Goal: Information Seeking & Learning: Learn about a topic

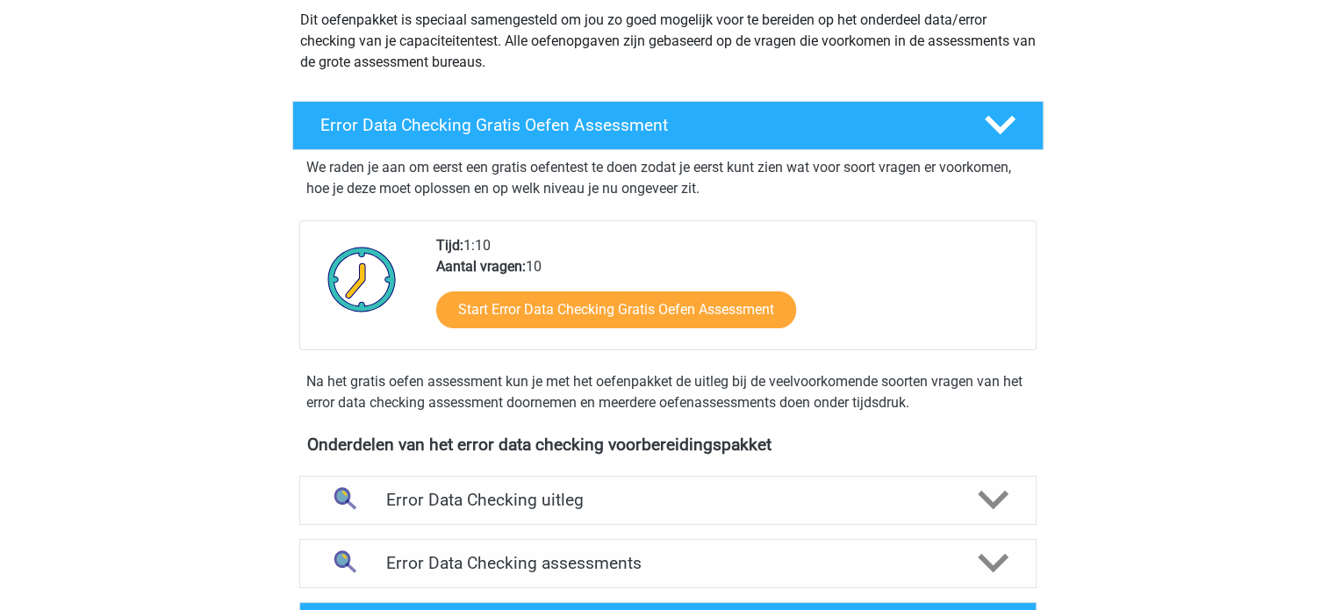
scroll to position [207, 0]
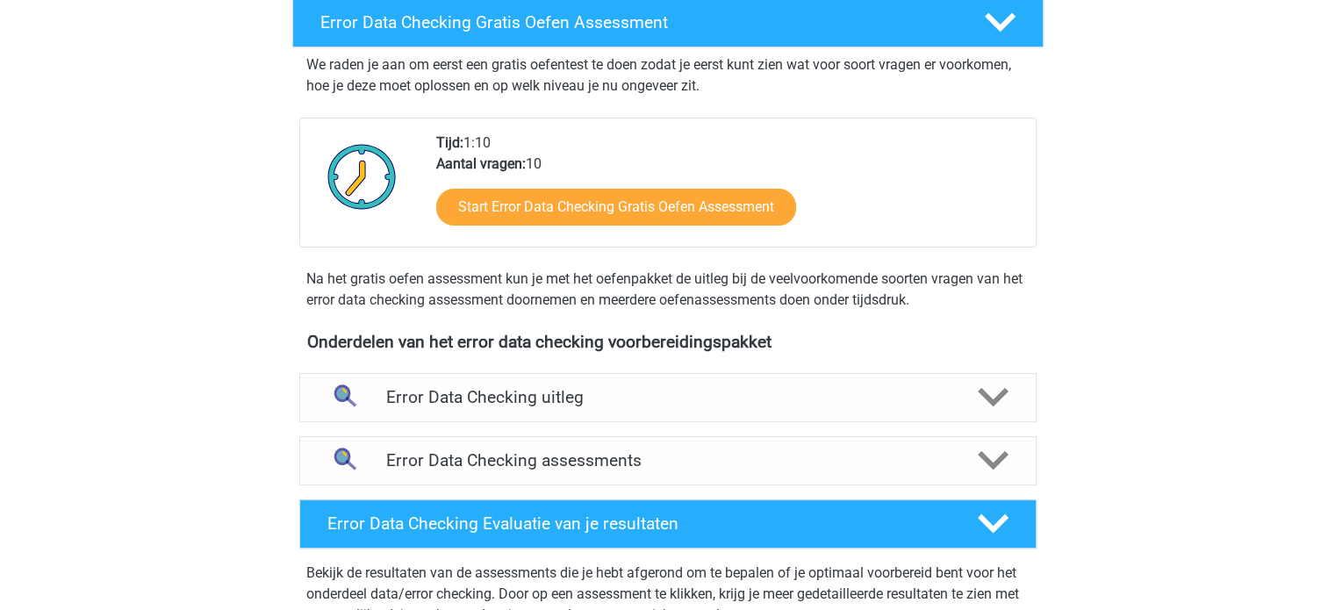
scroll to position [311, 0]
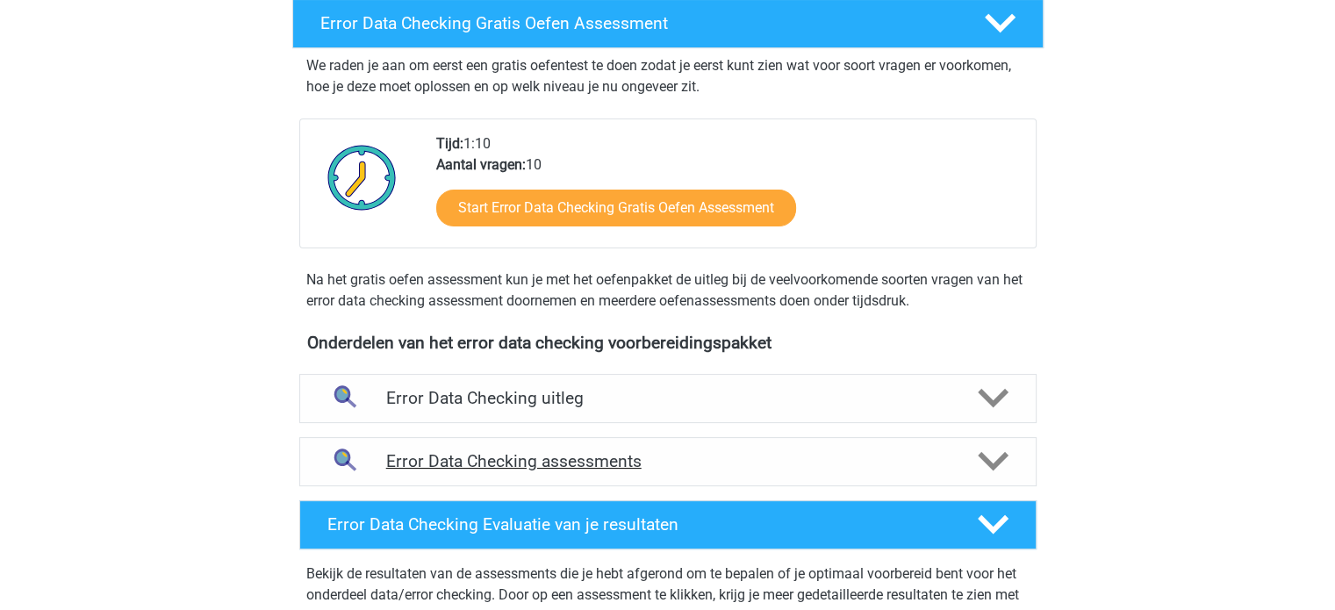
click at [807, 456] on h4 "Error Data Checking assessments" at bounding box center [668, 461] width 564 height 20
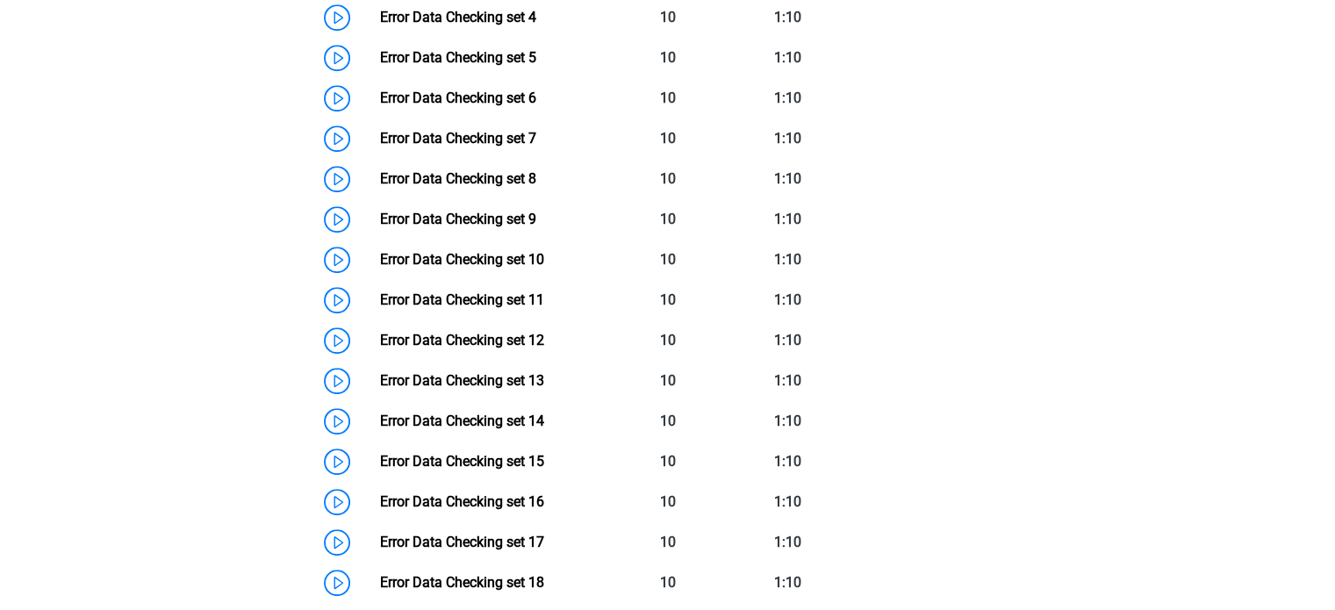
scroll to position [1038, 0]
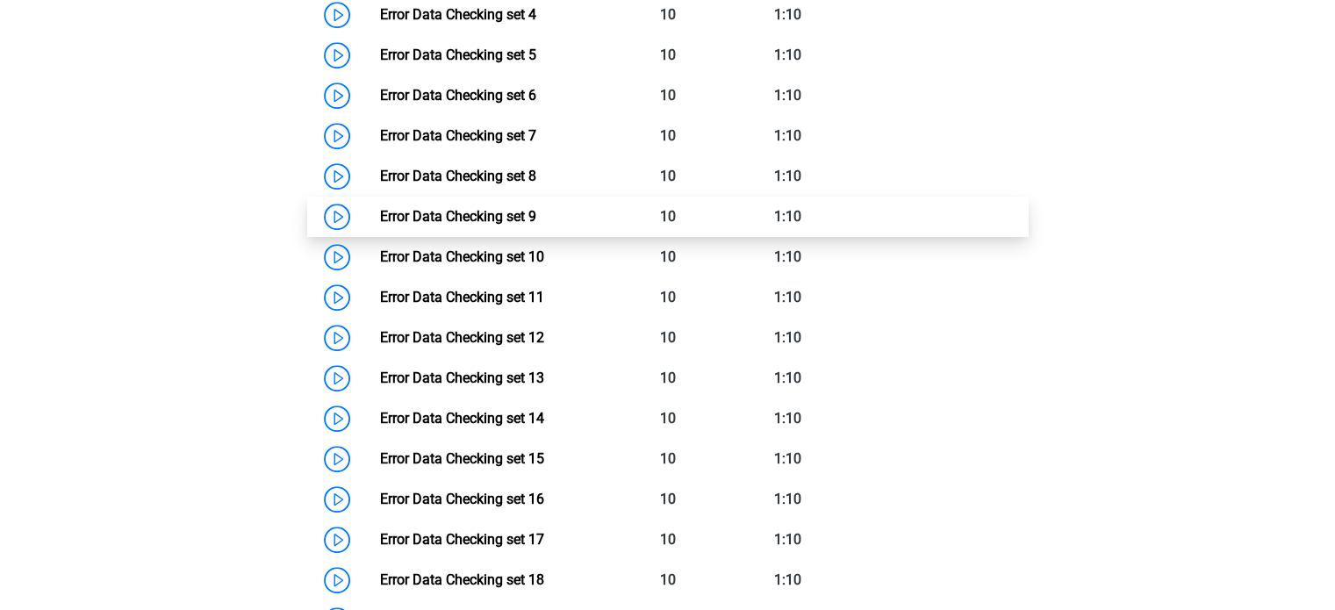
click at [380, 212] on link "Error Data Checking set 9" at bounding box center [458, 216] width 156 height 17
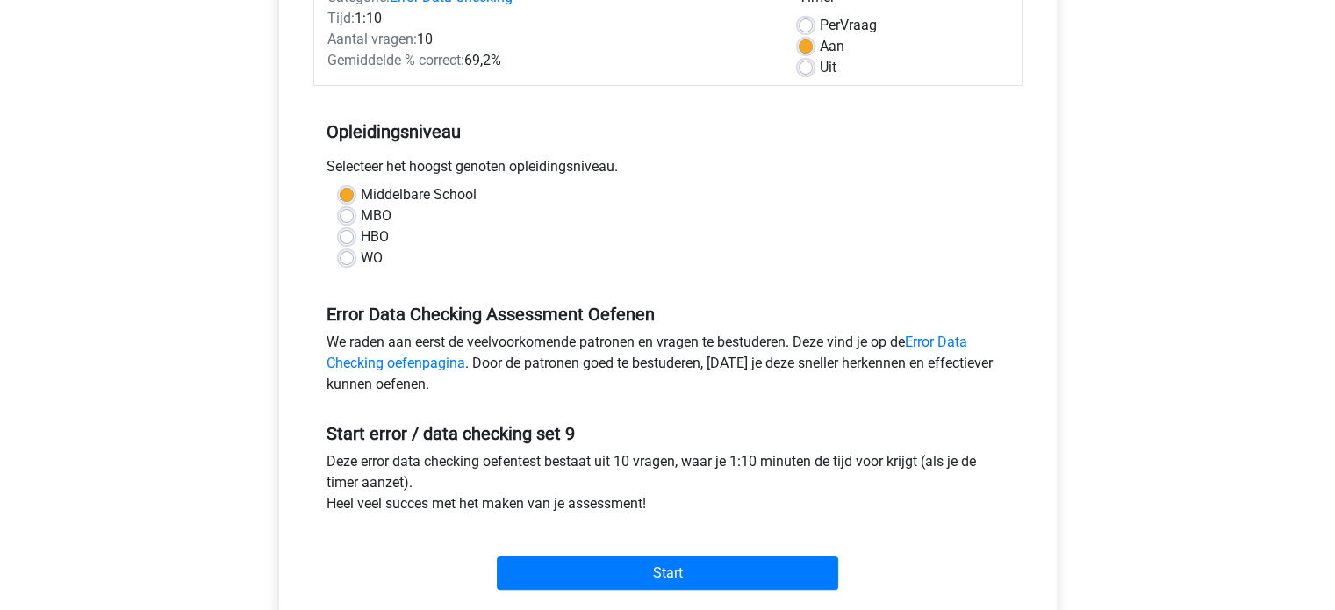
scroll to position [335, 0]
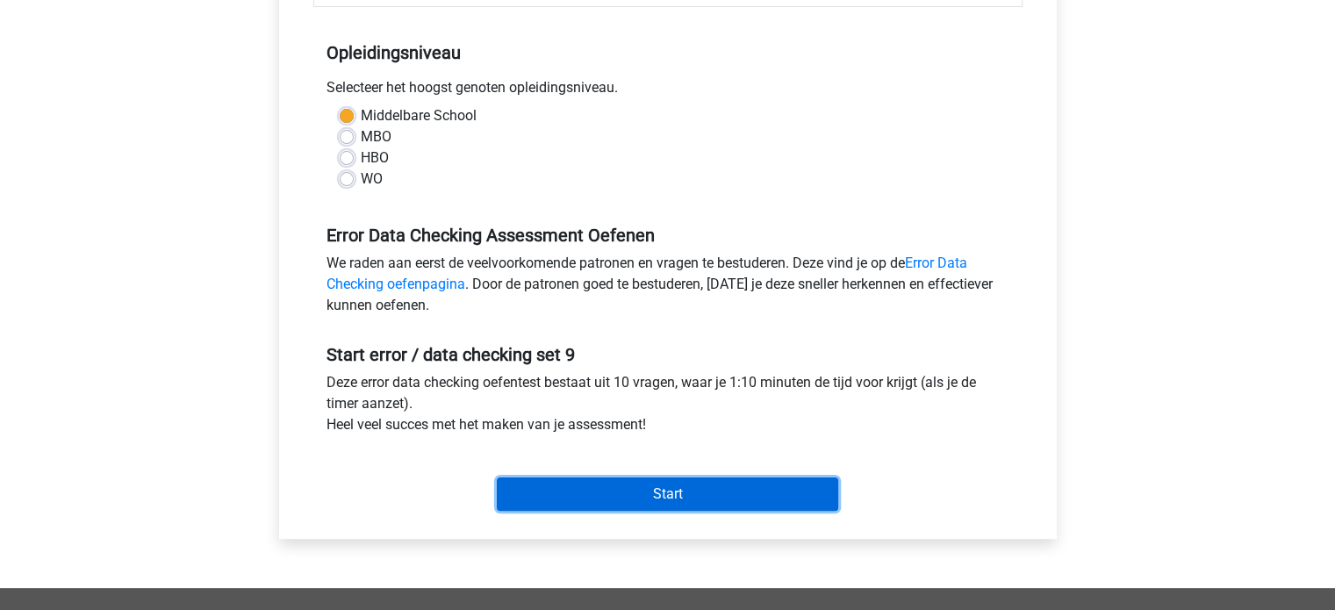
click at [665, 486] on input "Start" at bounding box center [668, 494] width 342 height 33
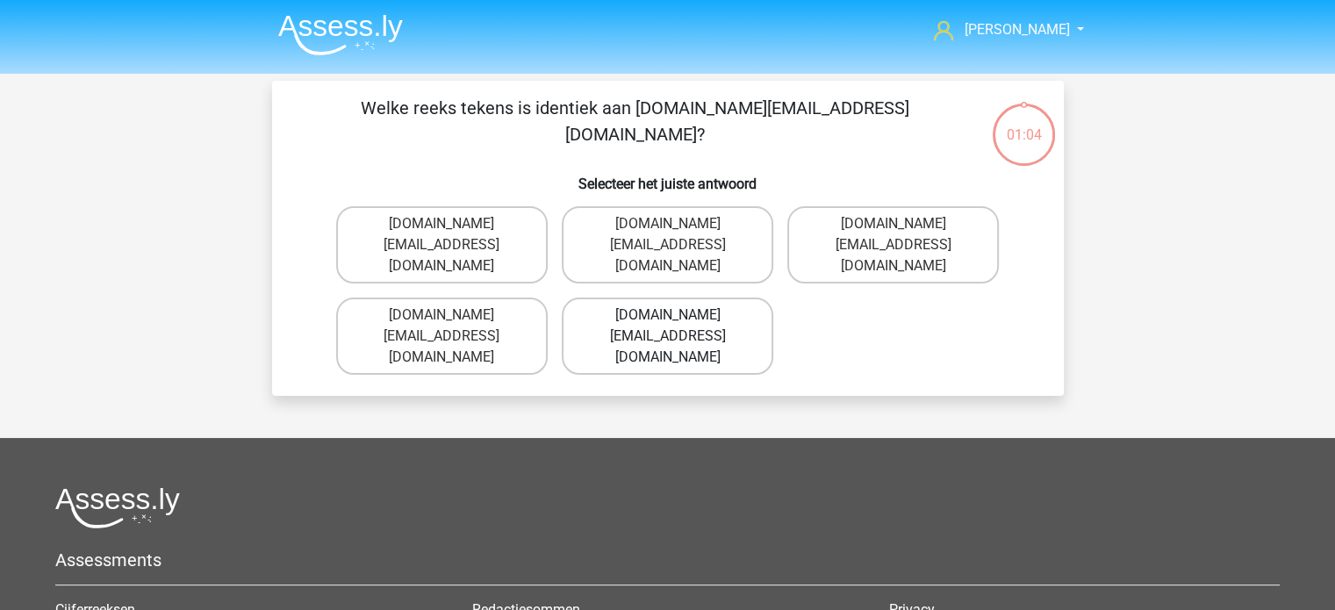
click at [672, 305] on label "Charlie.Bond@e-mail.com.co" at bounding box center [668, 336] width 212 height 77
click at [672, 315] on input "Charlie.Bond@e-mail.com.co" at bounding box center [672, 320] width 11 height 11
radio input "true"
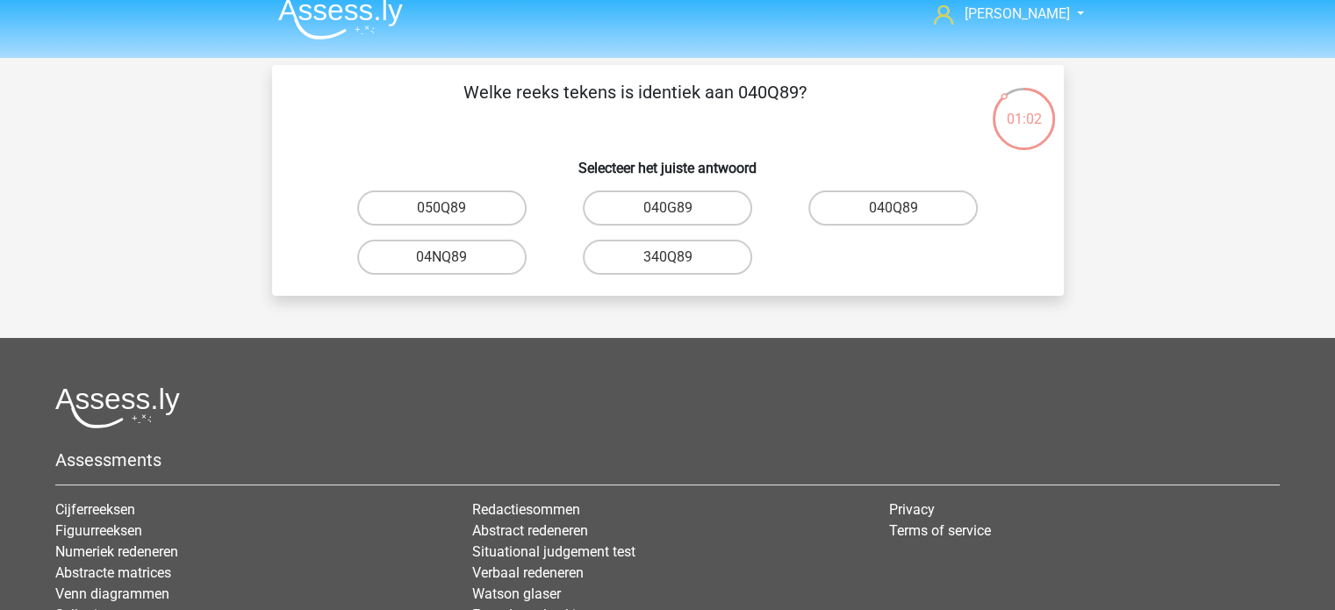
scroll to position [9, 0]
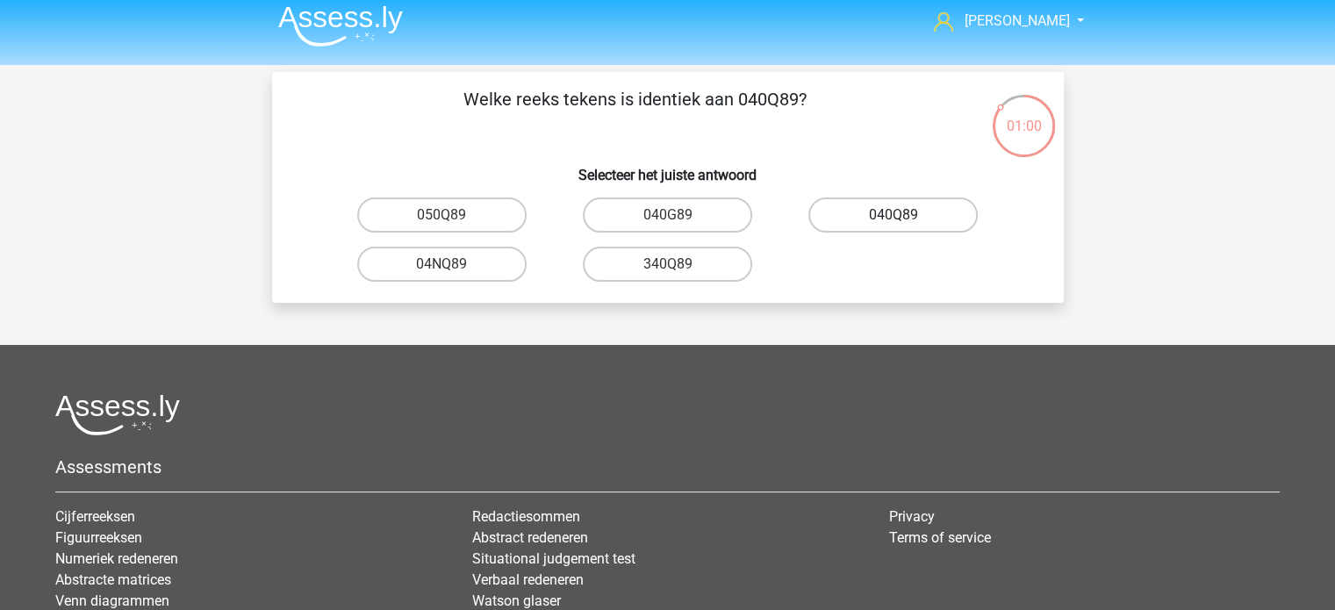
click at [878, 210] on label "040Q89" at bounding box center [893, 215] width 169 height 35
click at [894, 215] on input "040Q89" at bounding box center [899, 220] width 11 height 11
radio input "true"
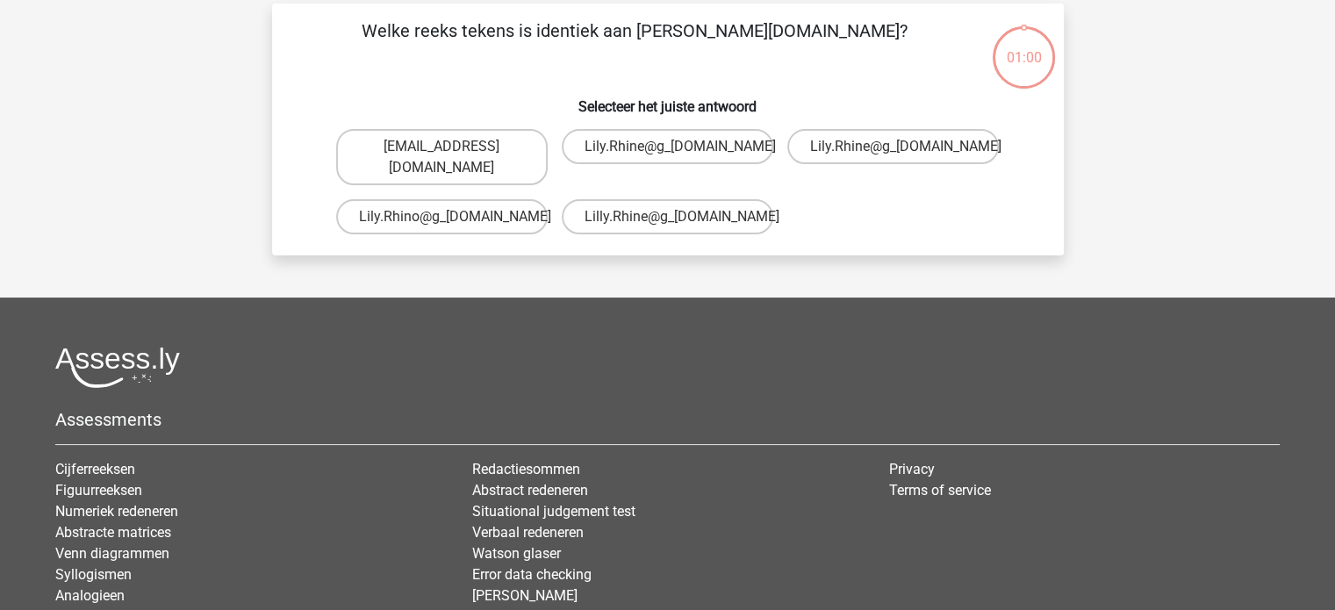
scroll to position [81, 0]
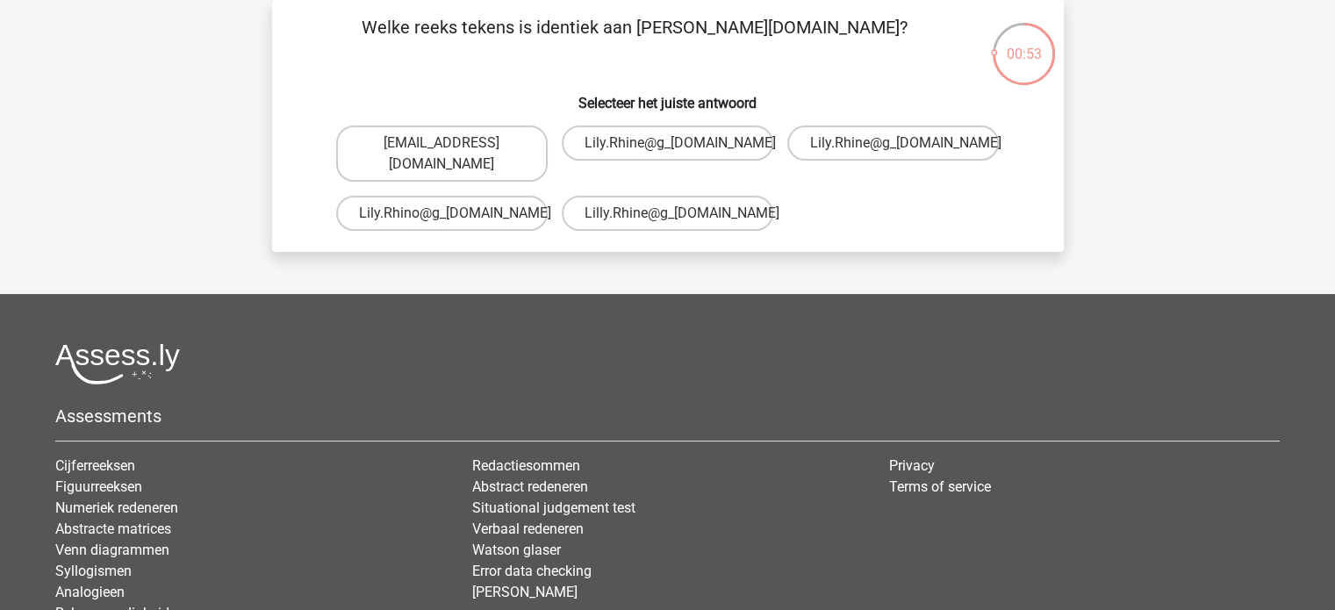
click at [672, 213] on input "Lilly.Rhine@g_mail.br" at bounding box center [672, 218] width 11 height 11
radio input "true"
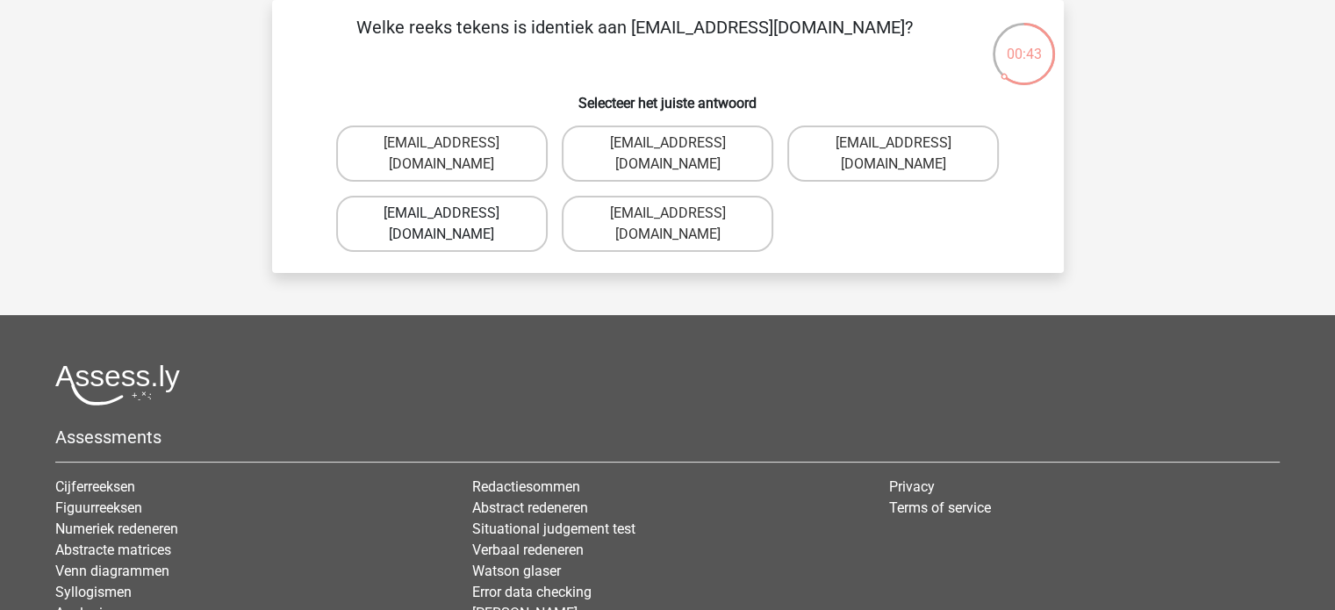
click at [438, 215] on label "Freya-Meade@jointmail.co.com" at bounding box center [442, 224] width 212 height 56
click at [442, 215] on input "Freya-Meade@jointmail.co.com" at bounding box center [447, 218] width 11 height 11
radio input "true"
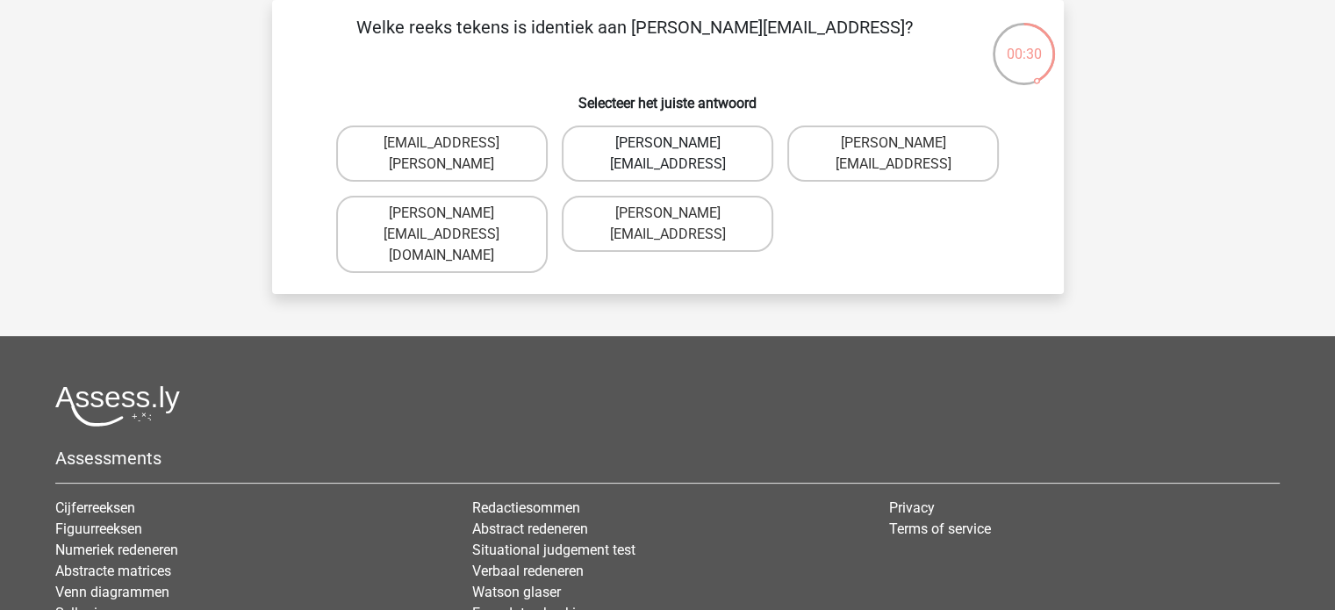
click at [639, 144] on label "Isaac+Wright@mailme.coo" at bounding box center [668, 154] width 212 height 56
click at [667, 144] on input "Isaac+Wright@mailme.coo" at bounding box center [672, 148] width 11 height 11
radio input "true"
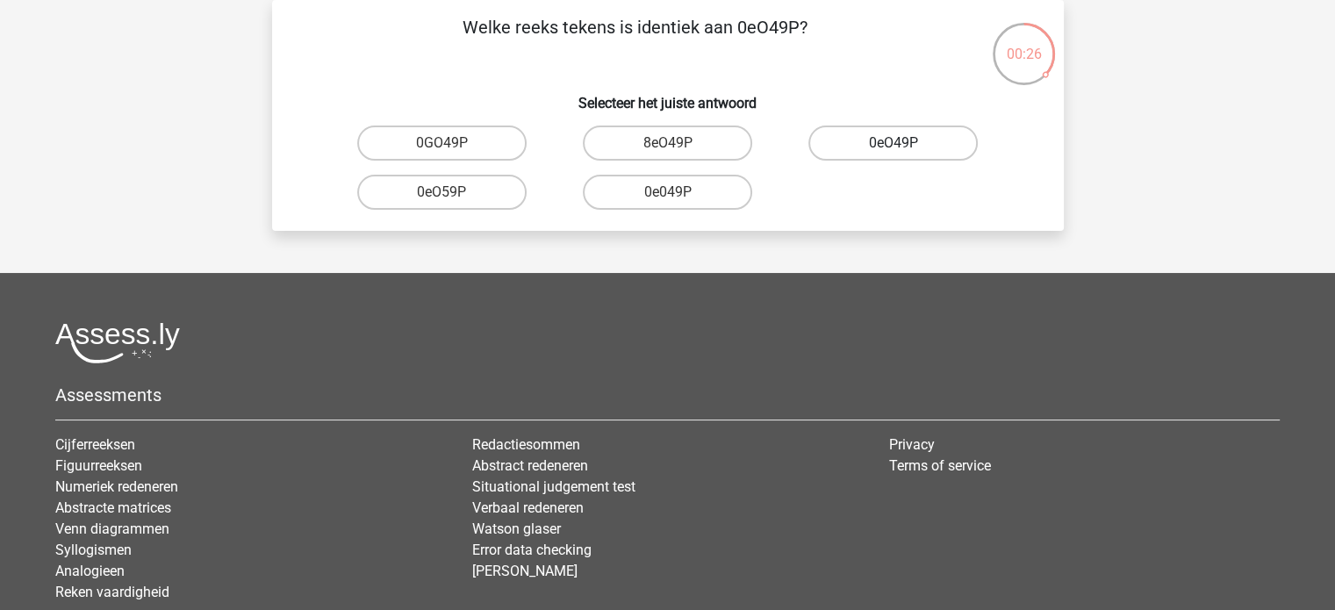
click at [871, 148] on label "0eO49P" at bounding box center [893, 143] width 169 height 35
click at [894, 148] on input "0eO49P" at bounding box center [899, 148] width 11 height 11
radio input "true"
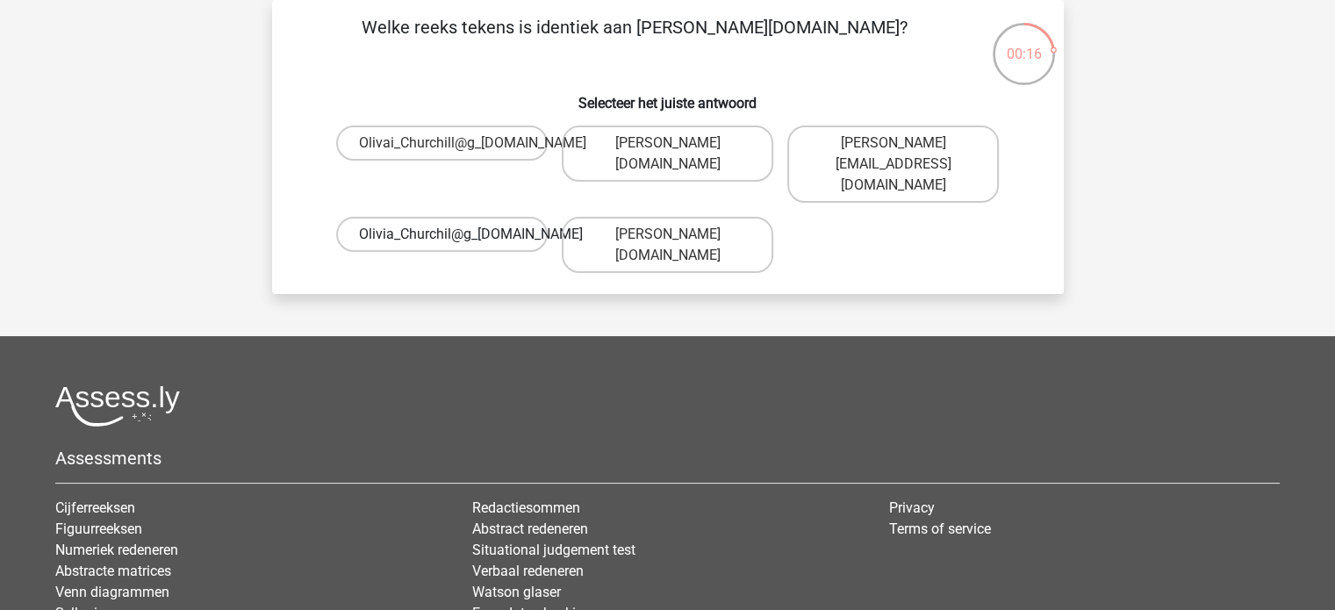
click at [435, 217] on label "Olivia_Churchil@g_mail.uk.co" at bounding box center [442, 234] width 212 height 35
click at [442, 234] on input "Olivia_Churchil@g_mail.uk.co" at bounding box center [447, 239] width 11 height 11
radio input "true"
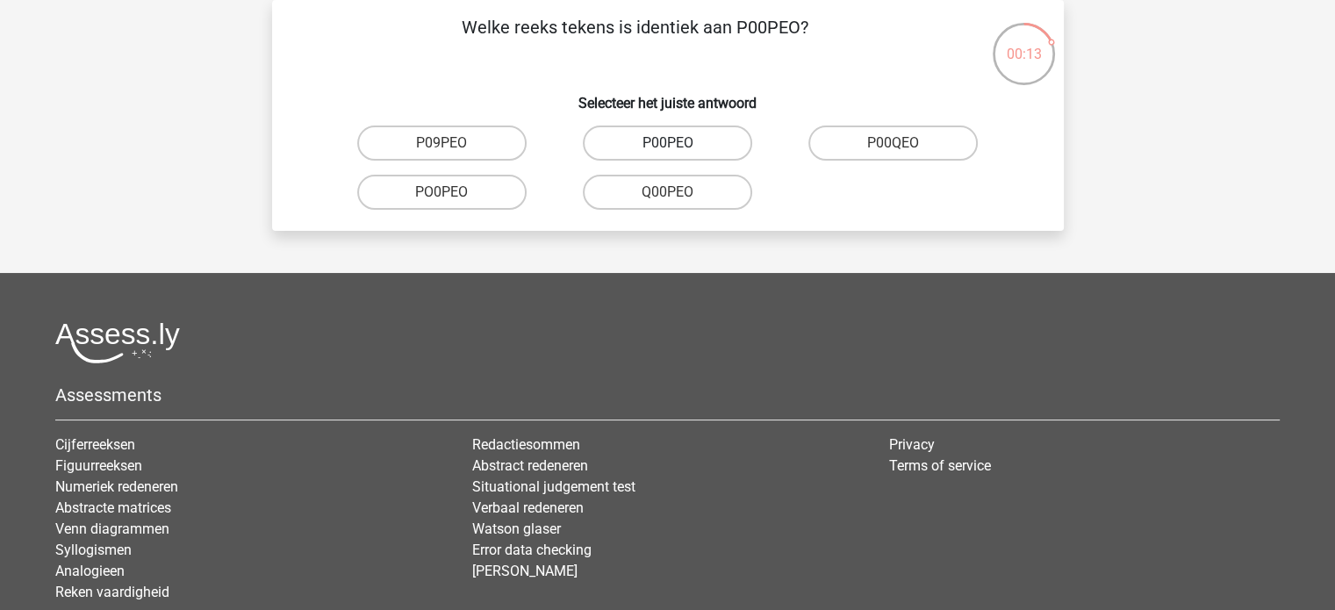
click at [653, 141] on label "P00PEO" at bounding box center [667, 143] width 169 height 35
click at [667, 143] on input "P00PEO" at bounding box center [672, 148] width 11 height 11
radio input "true"
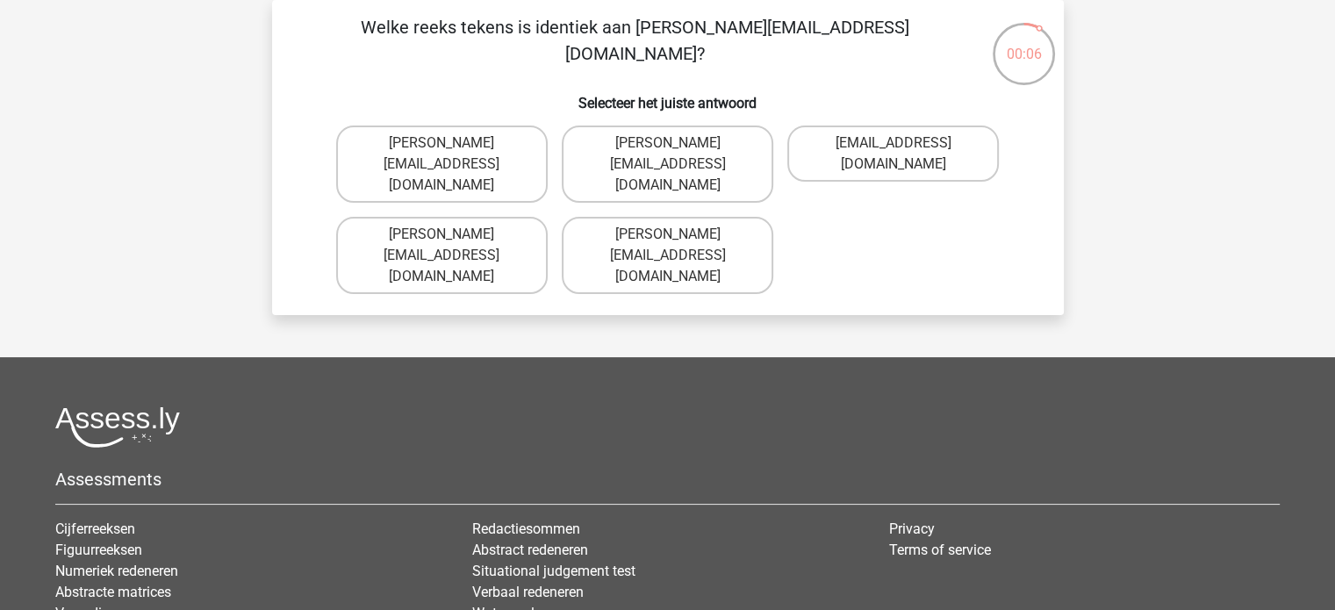
click at [443, 234] on input "Lucas.Sinclair@joymail.com.uk" at bounding box center [447, 239] width 11 height 11
radio input "true"
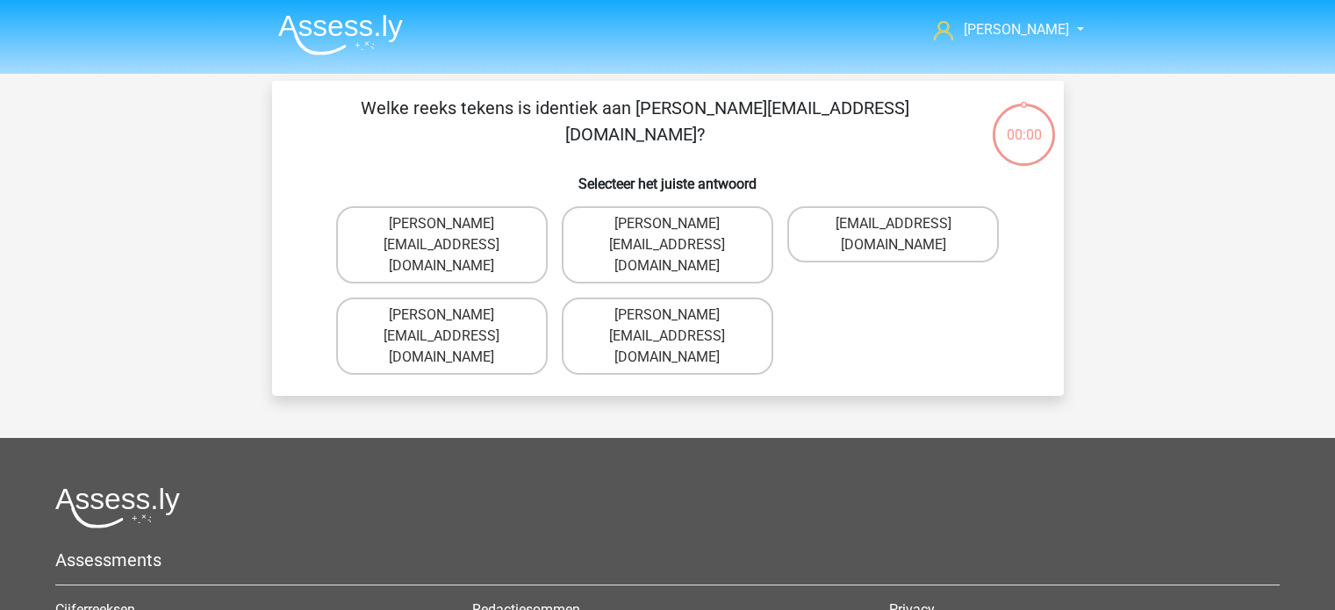
scroll to position [81, 0]
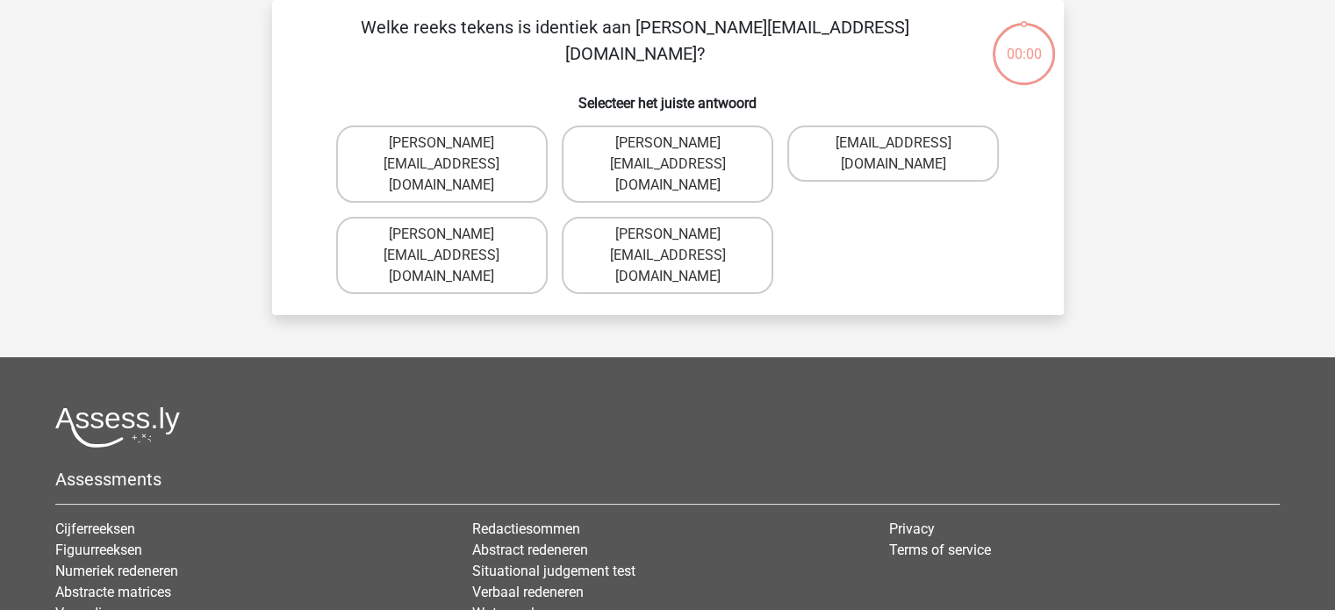
click at [439, 217] on label "Jake.Clay@hotmail.gr" at bounding box center [442, 255] width 212 height 77
click at [442, 234] on input "[PERSON_NAME][EMAIL_ADDRESS][DOMAIN_NAME]" at bounding box center [447, 239] width 11 height 11
radio input "true"
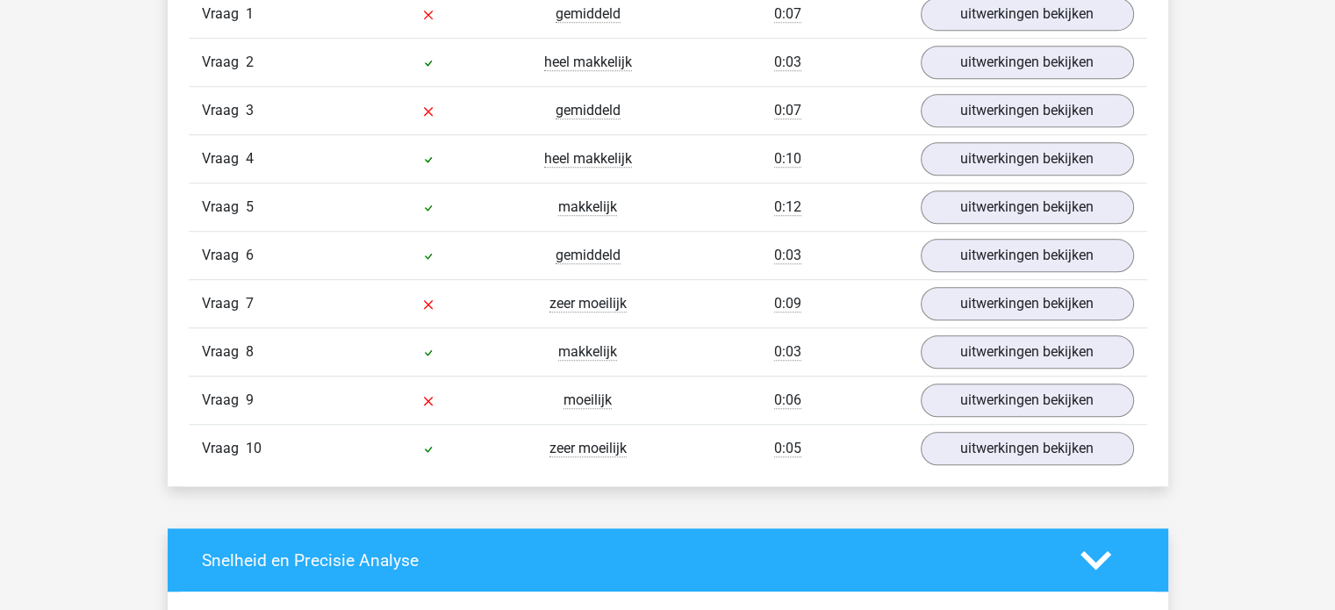
scroll to position [1217, 0]
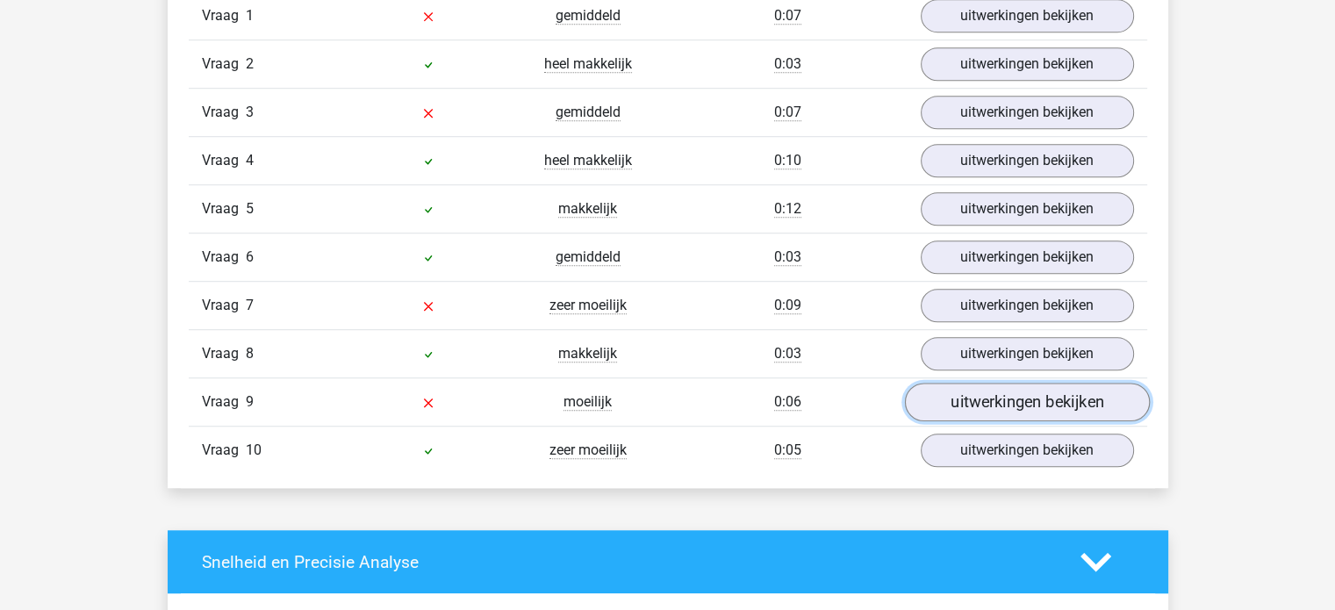
click at [1047, 407] on link "uitwerkingen bekijken" at bounding box center [1026, 403] width 245 height 39
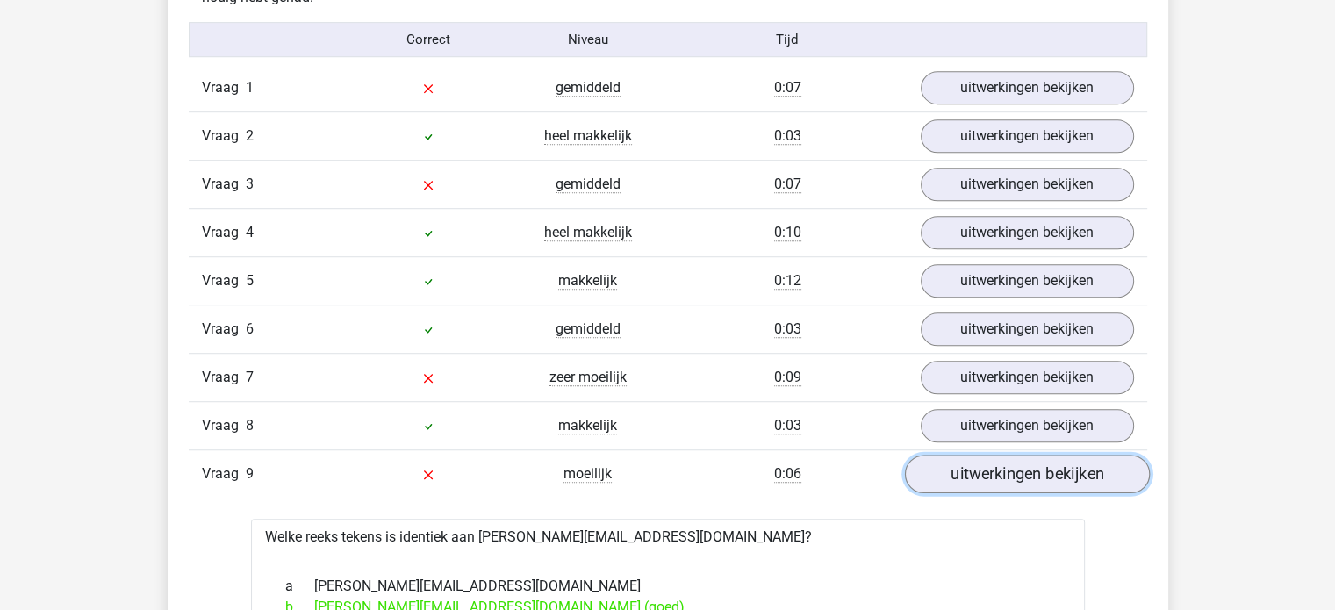
scroll to position [1141, 0]
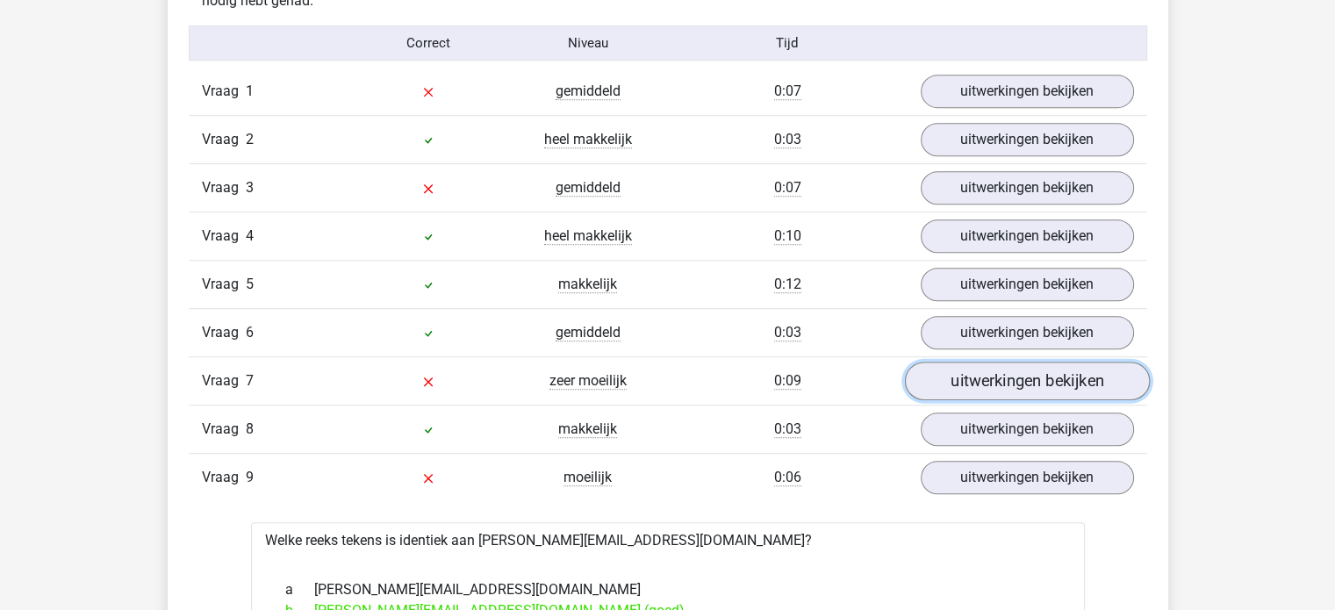
click at [1008, 378] on link "uitwerkingen bekijken" at bounding box center [1026, 382] width 245 height 39
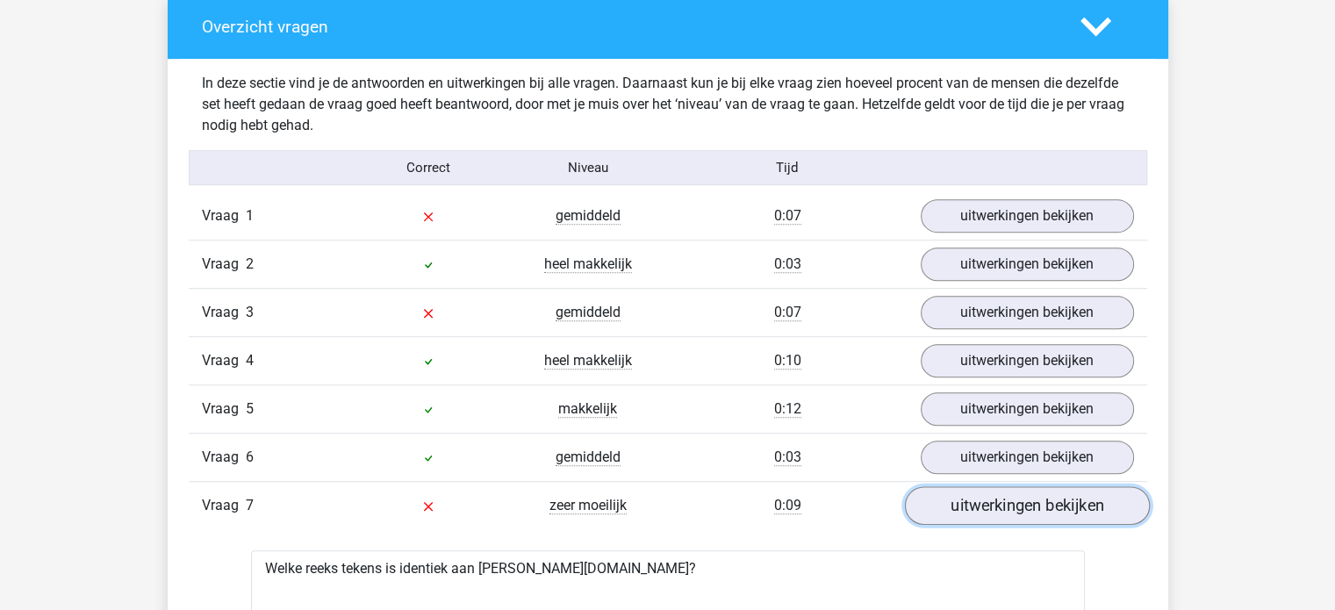
scroll to position [1007, 0]
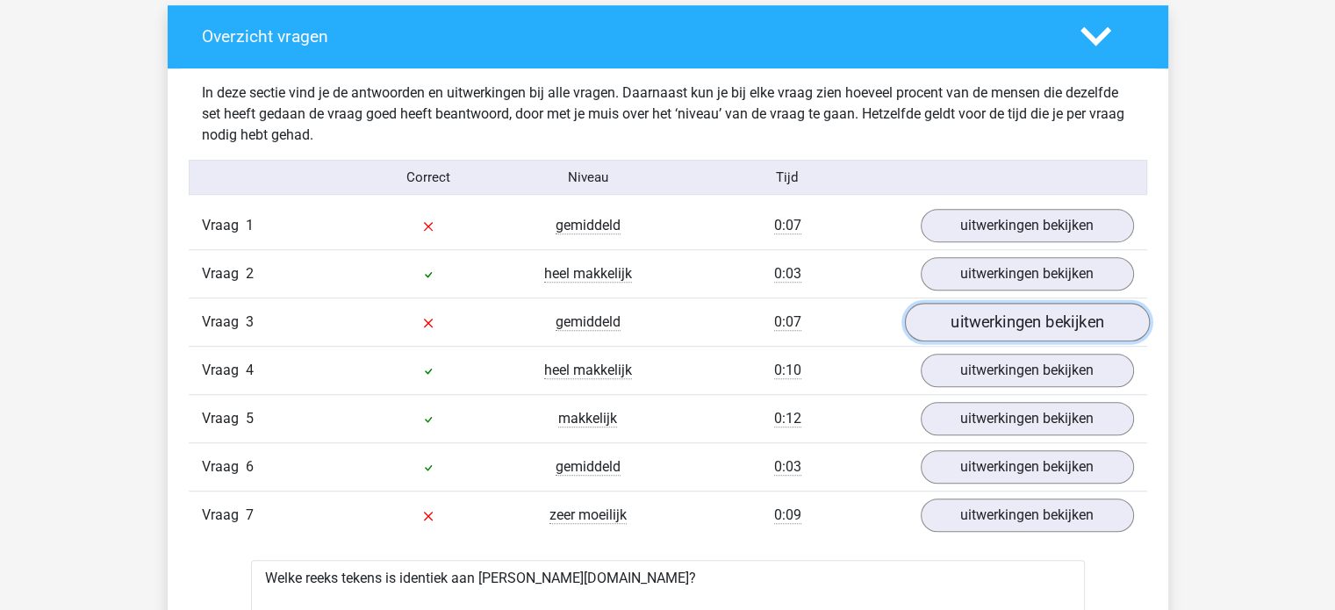
click at [1016, 327] on link "uitwerkingen bekijken" at bounding box center [1026, 323] width 245 height 39
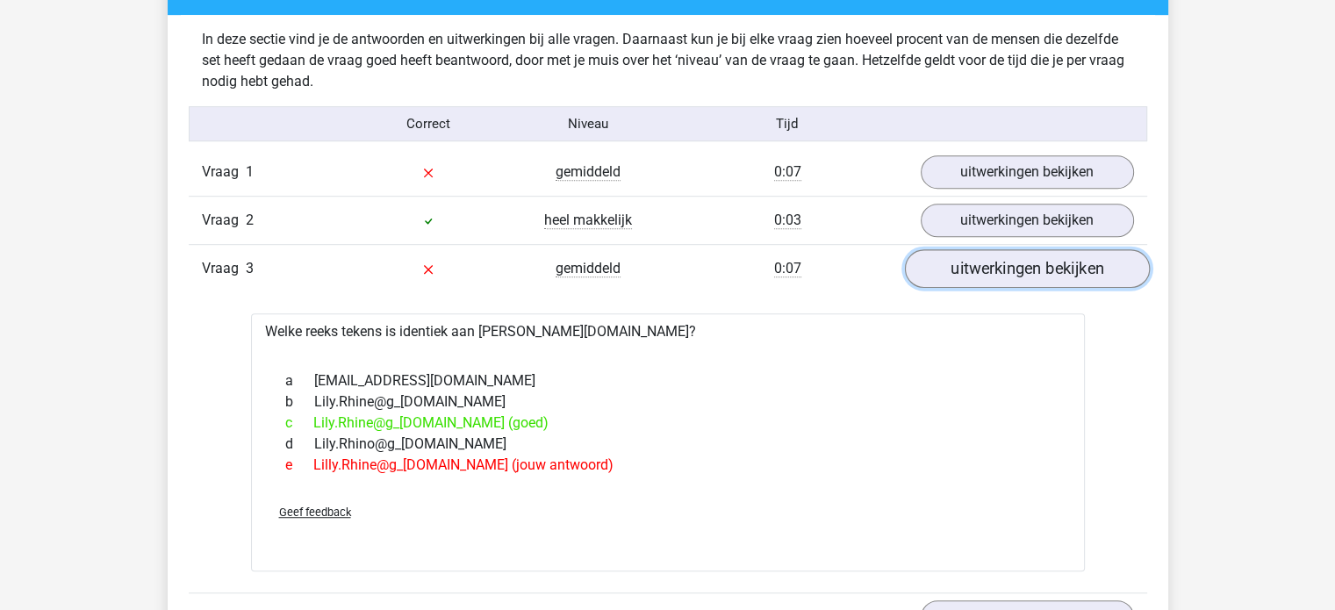
scroll to position [1056, 0]
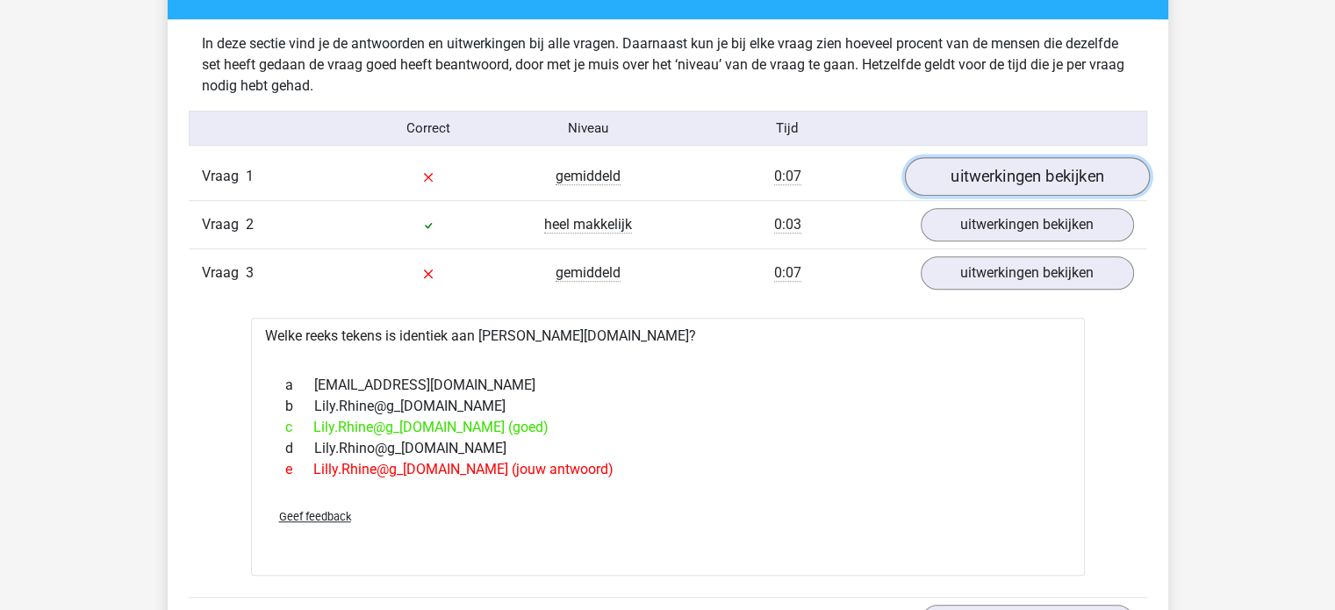
click at [1030, 186] on link "uitwerkingen bekijken" at bounding box center [1026, 177] width 245 height 39
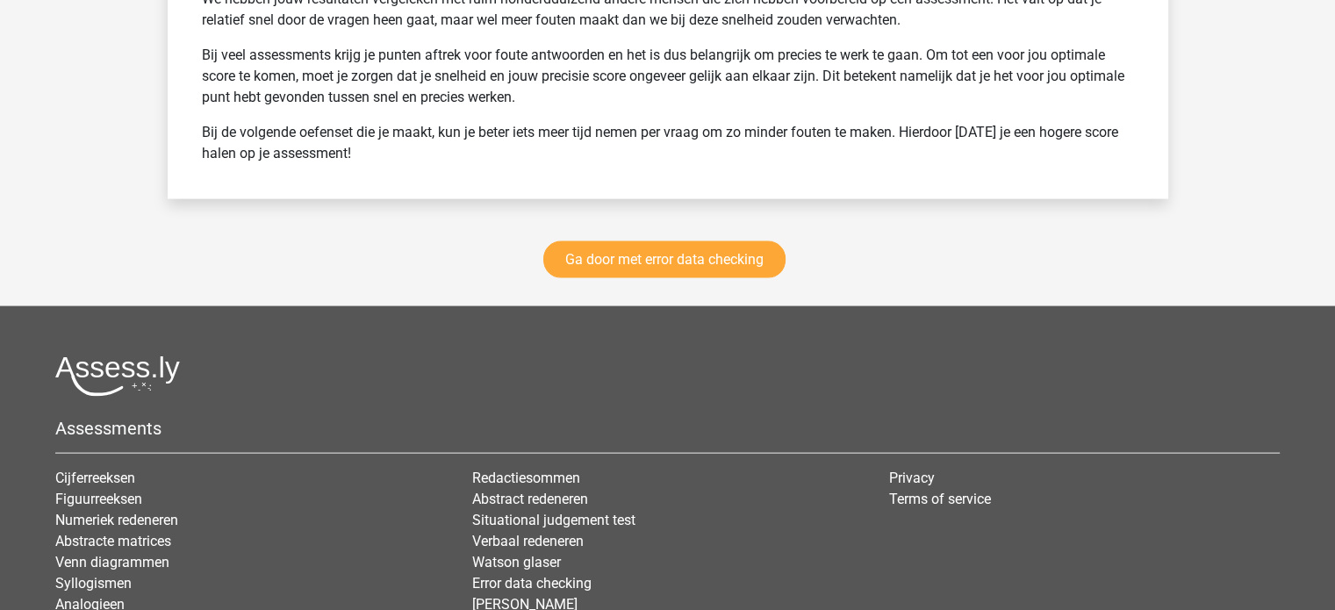
scroll to position [3655, 0]
click at [621, 248] on link "Ga door met error data checking" at bounding box center [664, 260] width 242 height 37
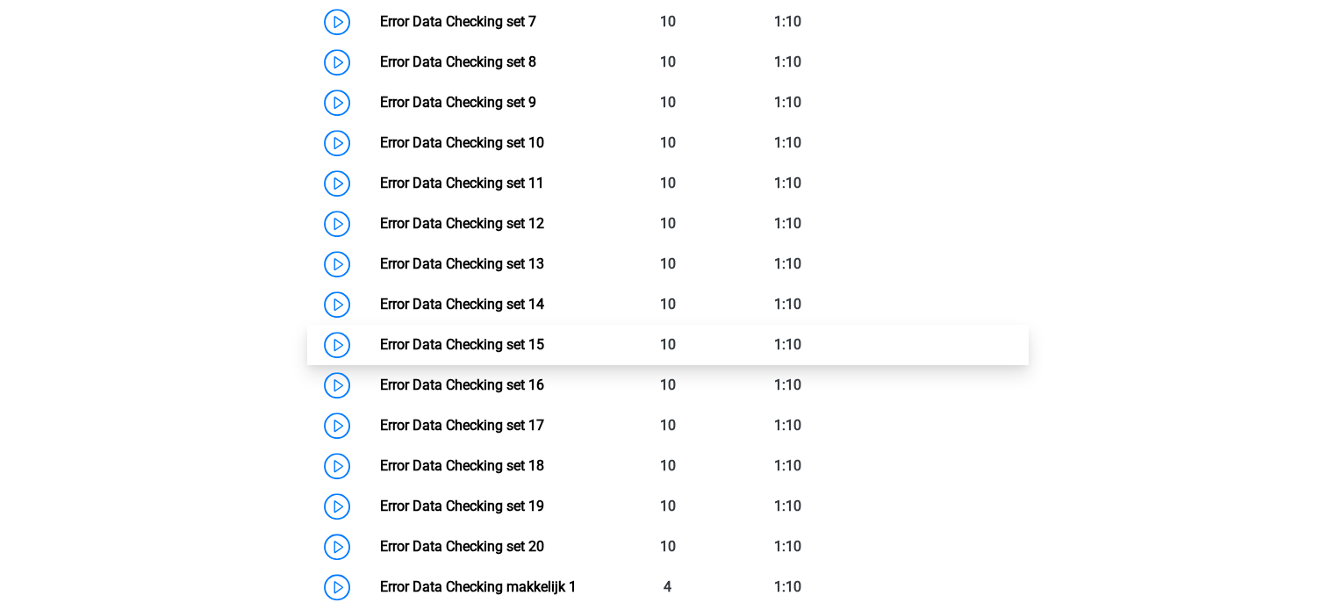
scroll to position [1151, 0]
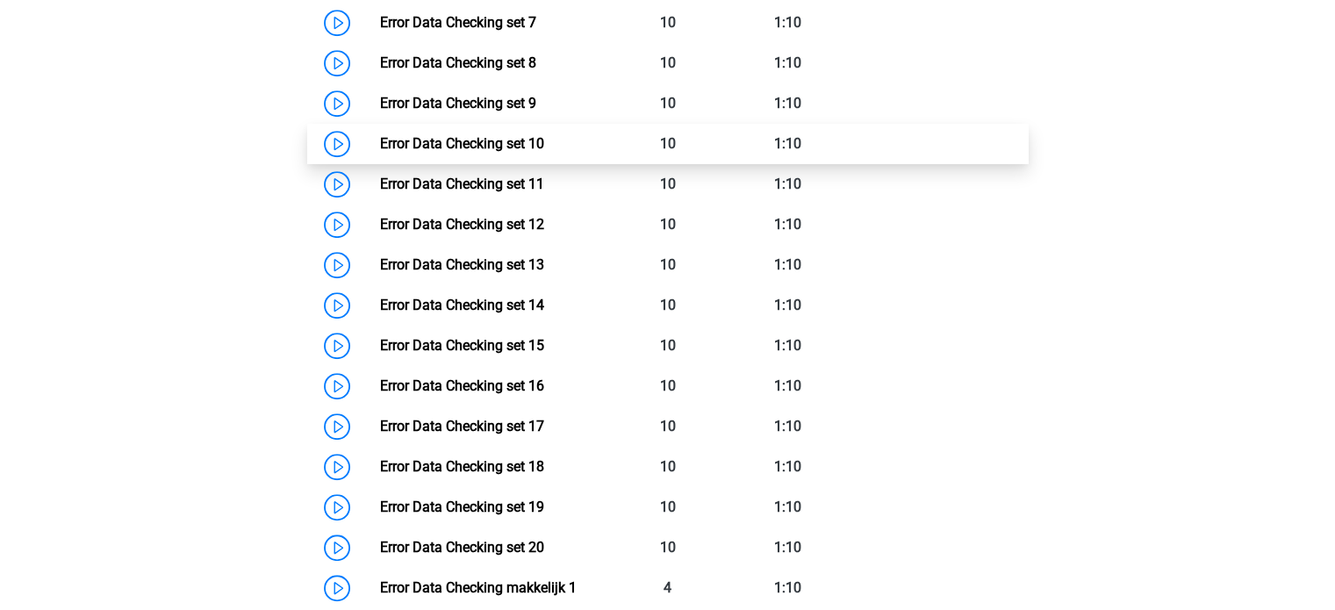
click at [380, 136] on link "Error Data Checking set 10" at bounding box center [462, 143] width 164 height 17
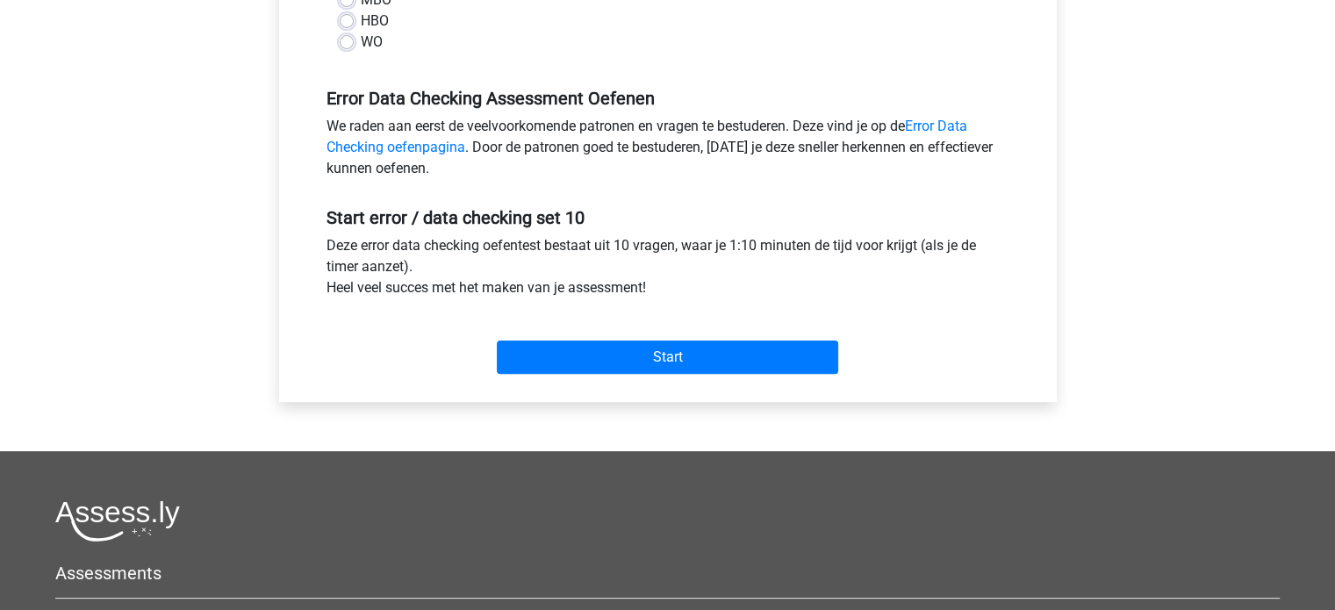
scroll to position [485, 0]
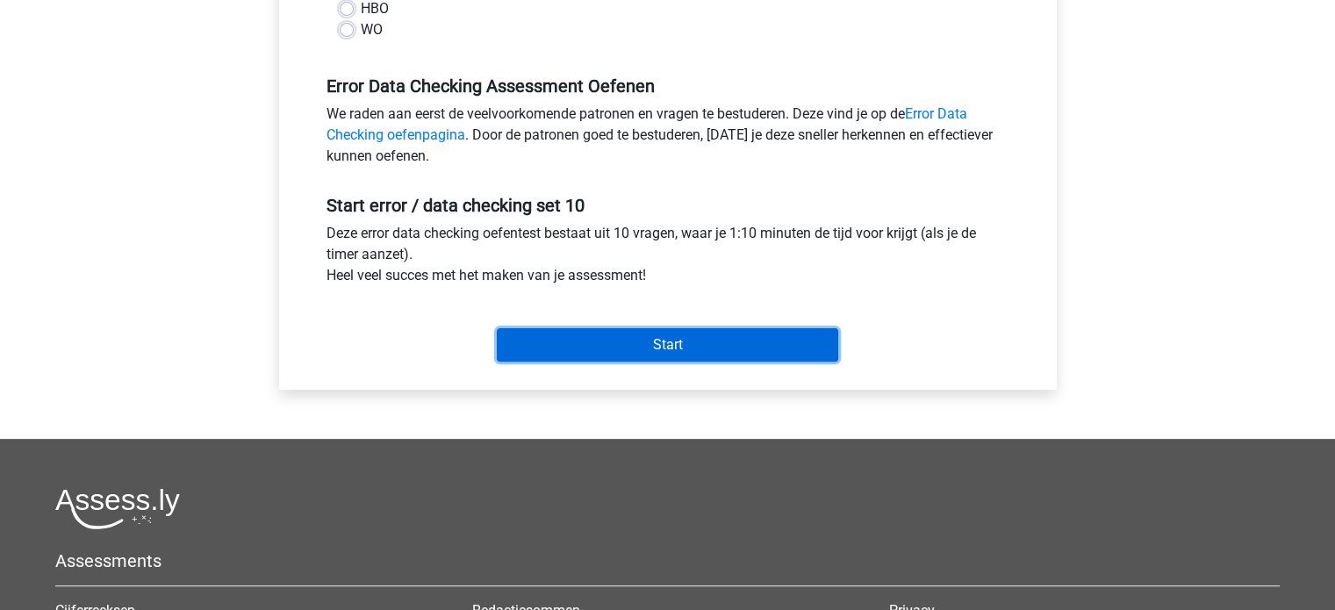
click at [692, 342] on input "Start" at bounding box center [668, 344] width 342 height 33
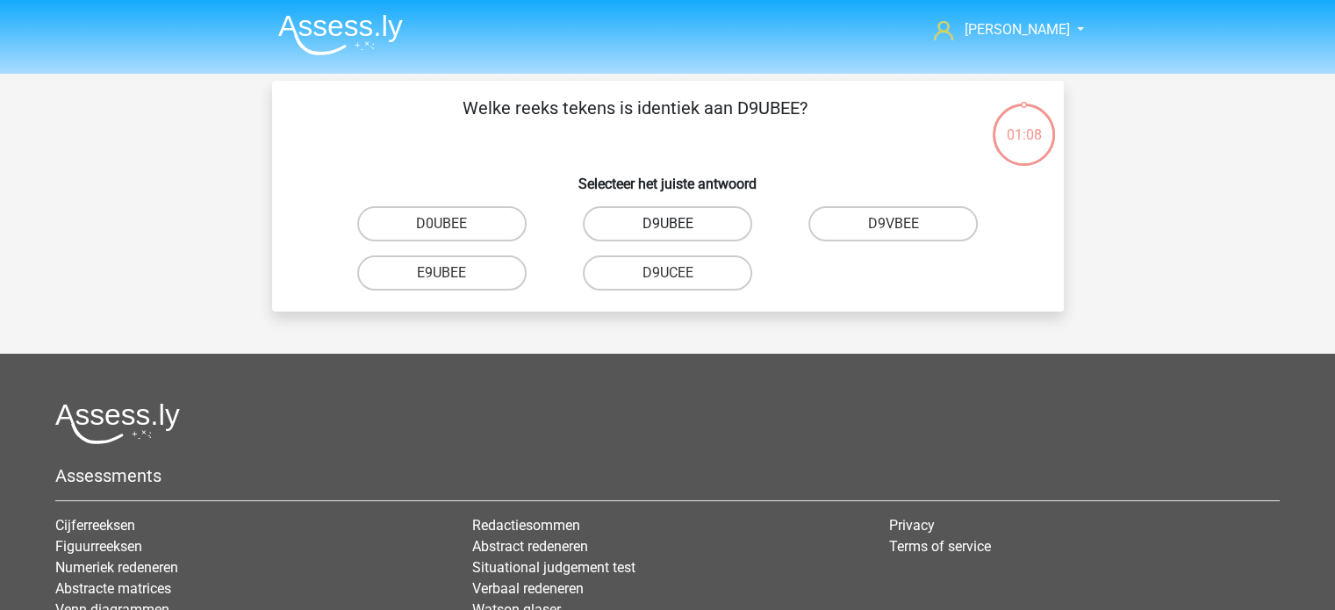
click at [671, 223] on label "D9UBEE" at bounding box center [667, 223] width 169 height 35
click at [671, 224] on input "D9UBEE" at bounding box center [672, 229] width 11 height 11
radio input "true"
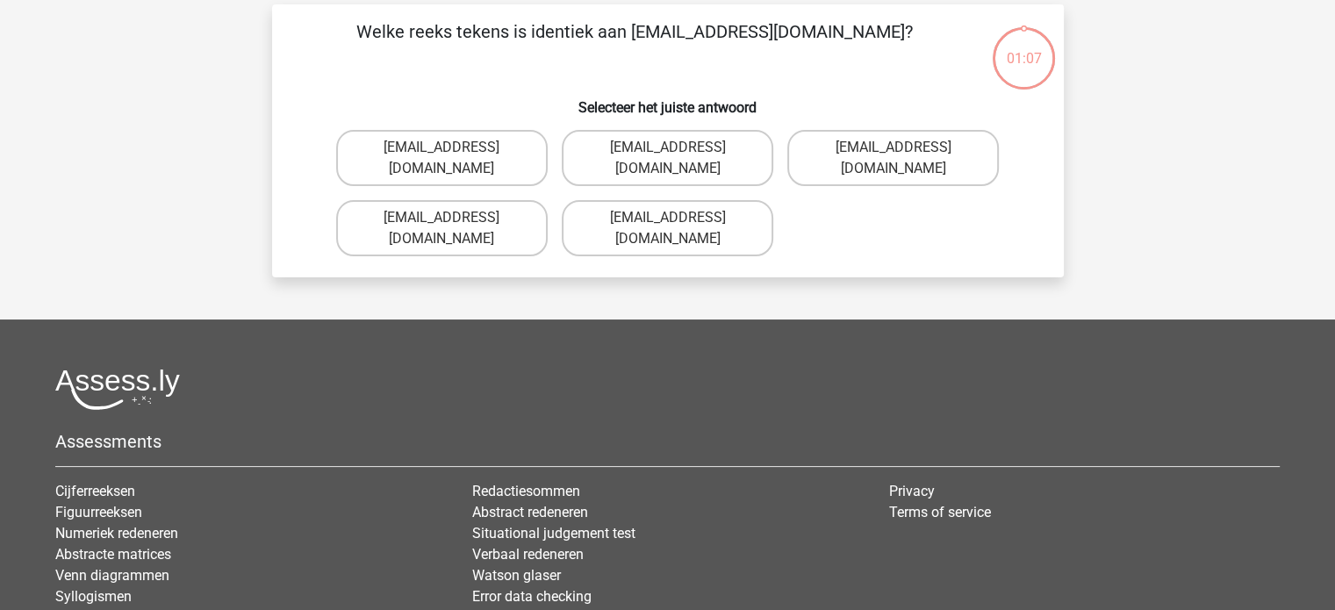
scroll to position [81, 0]
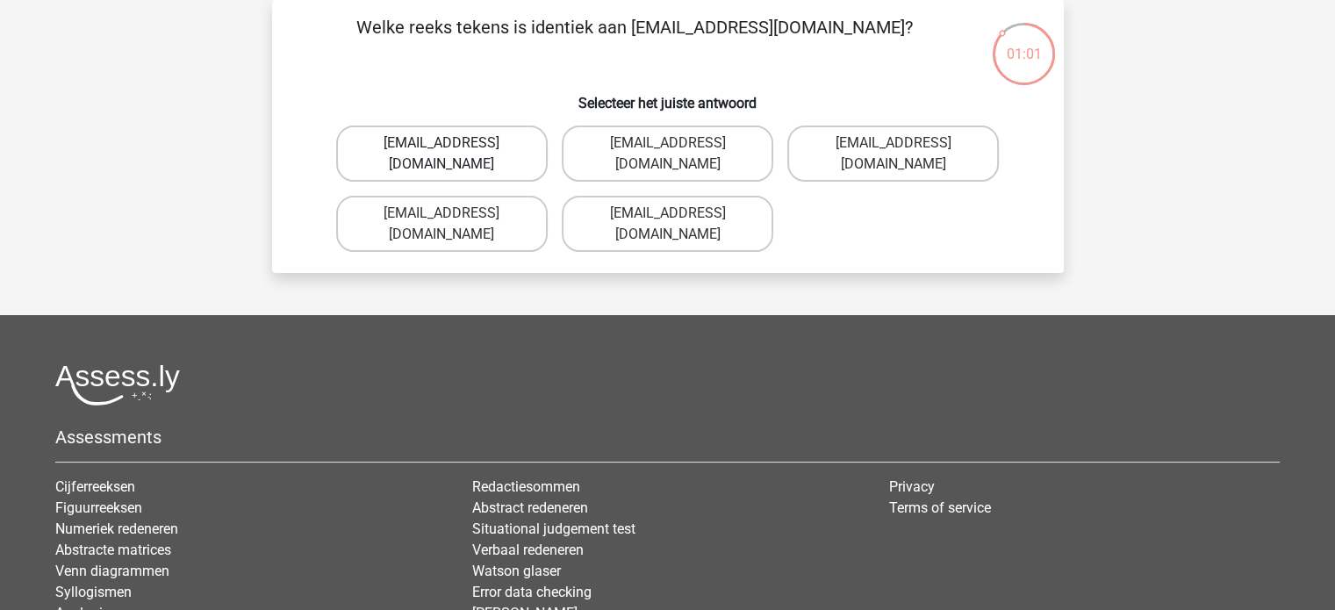
click at [439, 152] on label "Mia-Thompson@joinmail.co.uk" at bounding box center [442, 154] width 212 height 56
click at [442, 152] on input "Mia-Thompson@joinmail.co.uk" at bounding box center [447, 148] width 11 height 11
radio input "true"
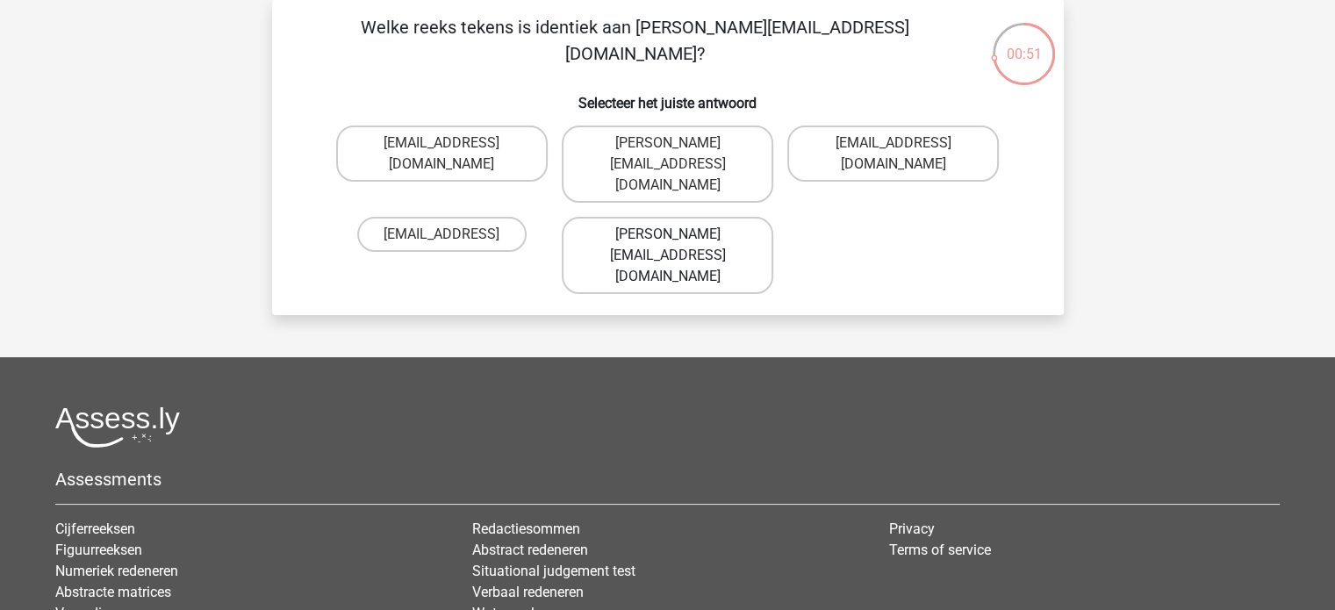
click at [644, 220] on label "Sienna.Sadler@hot-mail.com" at bounding box center [668, 255] width 212 height 77
click at [667, 234] on input "Sienna.Sadler@hot-mail.com" at bounding box center [672, 239] width 11 height 11
radio input "true"
click at [632, 158] on label "Freddie-Conley@joinedmail.co.uk" at bounding box center [668, 164] width 212 height 77
click at [667, 155] on input "Freddie-Conley@joinedmail.co.uk" at bounding box center [672, 148] width 11 height 11
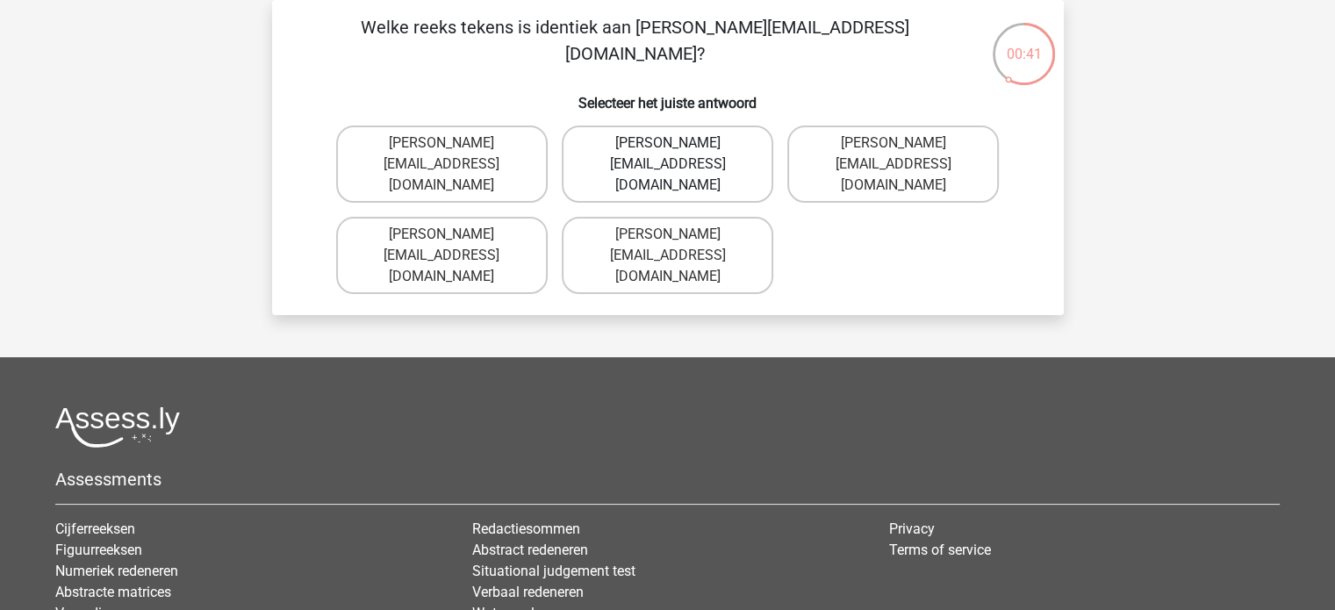
radio input "true"
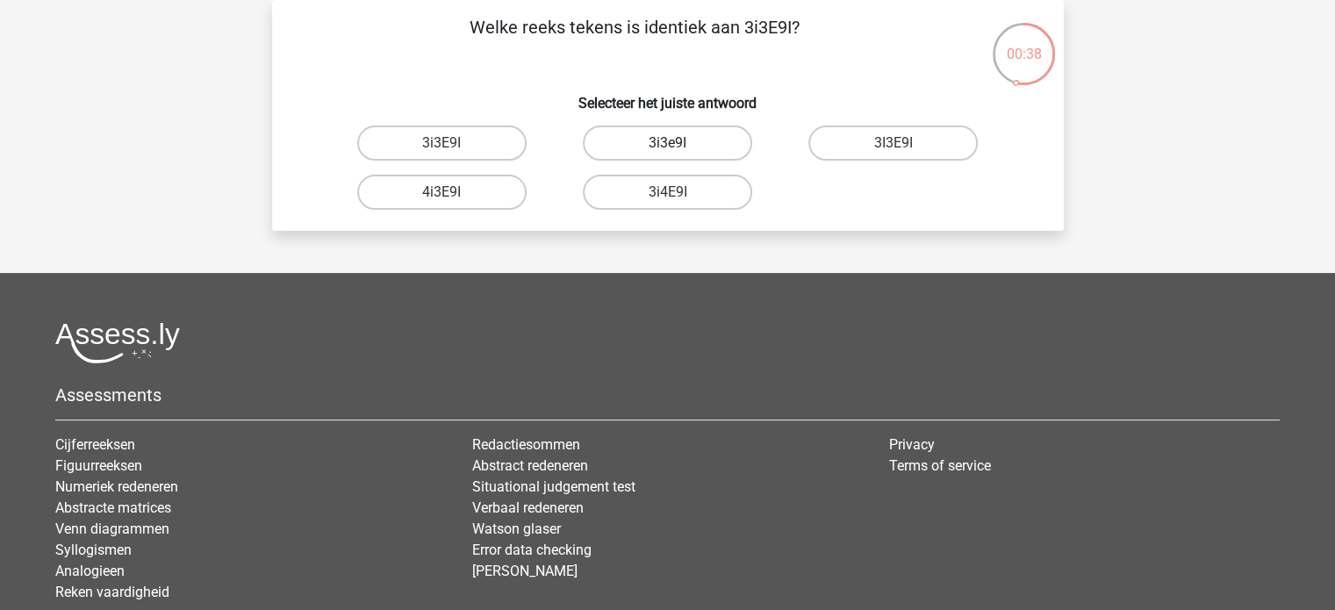
click at [641, 138] on label "3i3e9I" at bounding box center [667, 143] width 169 height 35
click at [667, 143] on input "3i3e9I" at bounding box center [672, 148] width 11 height 11
radio input "true"
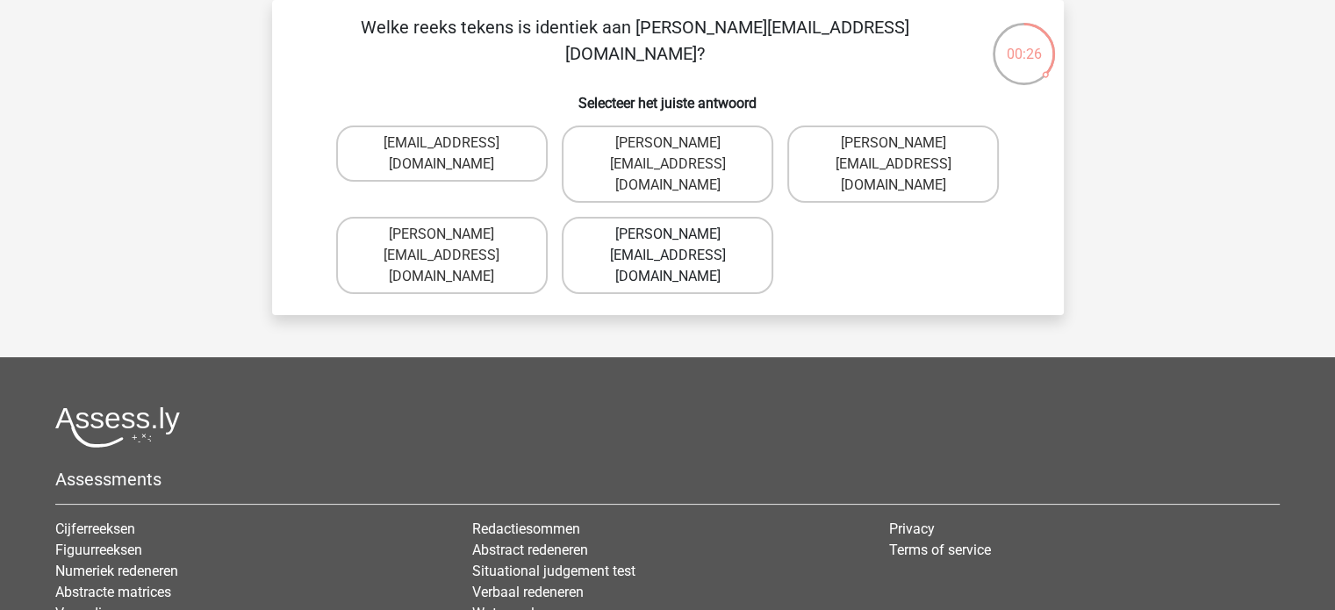
click at [621, 224] on label "Charles.Carpenter@hot-mail.br" at bounding box center [668, 255] width 212 height 77
click at [667, 234] on input "Charles.Carpenter@hot-mail.br" at bounding box center [672, 239] width 11 height 11
radio input "true"
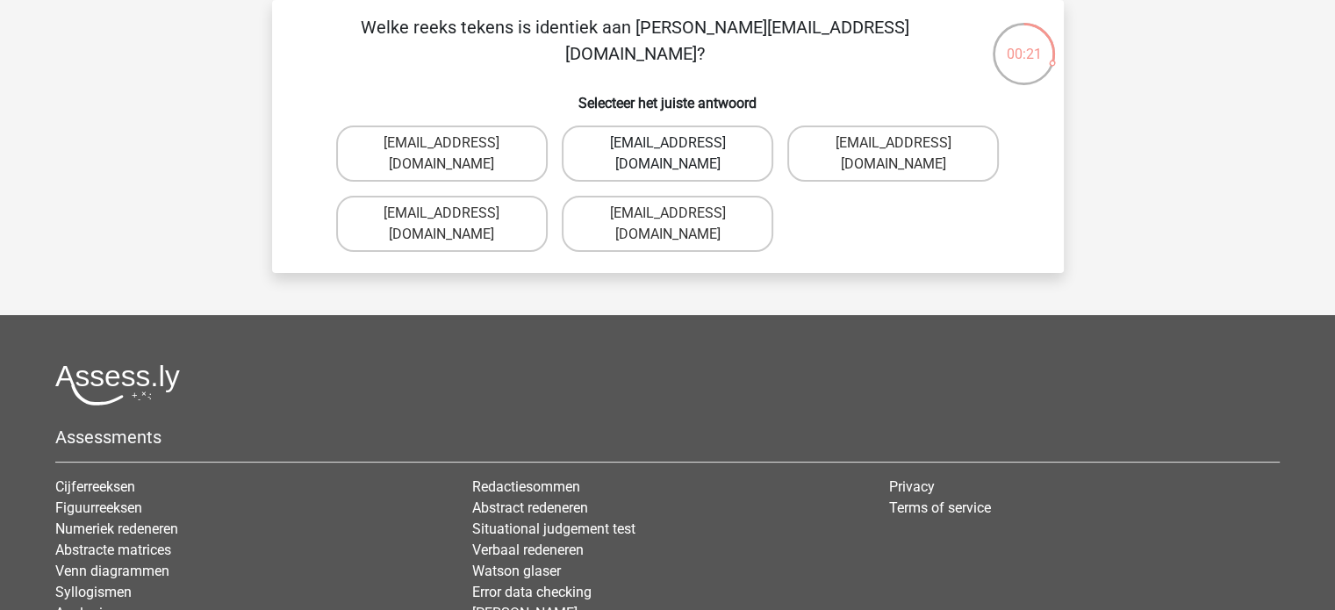
click at [651, 144] on label "Alice_Knight@Gmail.gr" at bounding box center [668, 154] width 212 height 56
click at [667, 144] on input "Alice_Knight@Gmail.gr" at bounding box center [672, 148] width 11 height 11
radio input "true"
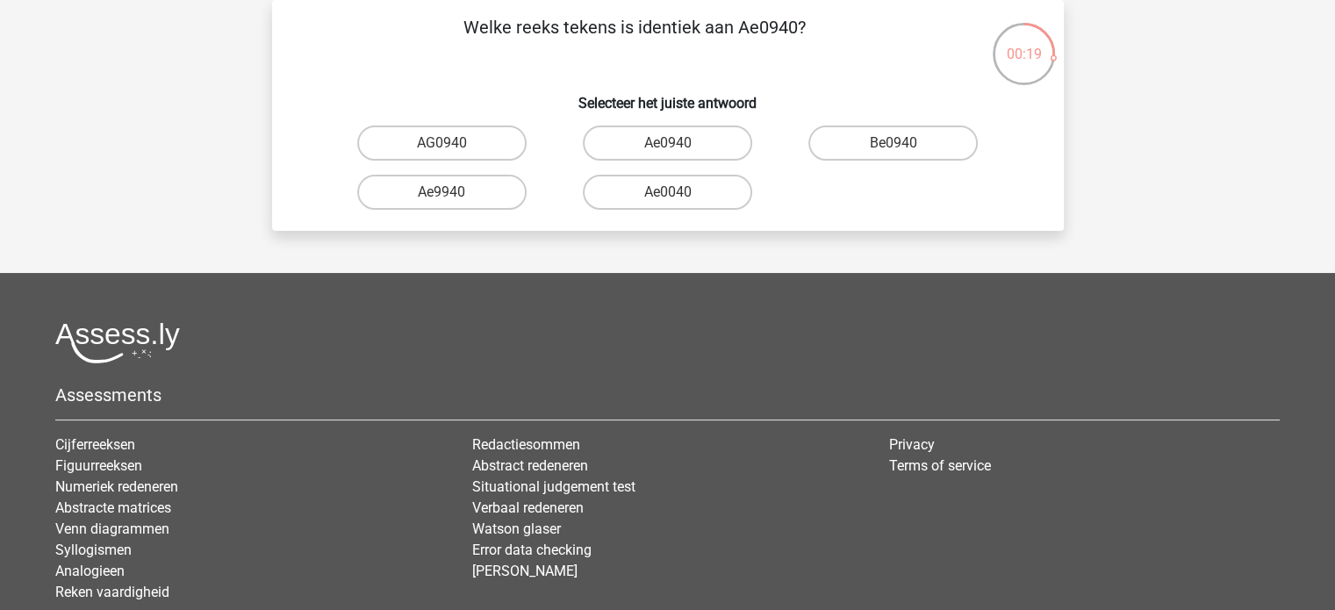
click at [651, 144] on label "Ae0940" at bounding box center [667, 143] width 169 height 35
click at [667, 144] on input "Ae0940" at bounding box center [672, 148] width 11 height 11
radio input "true"
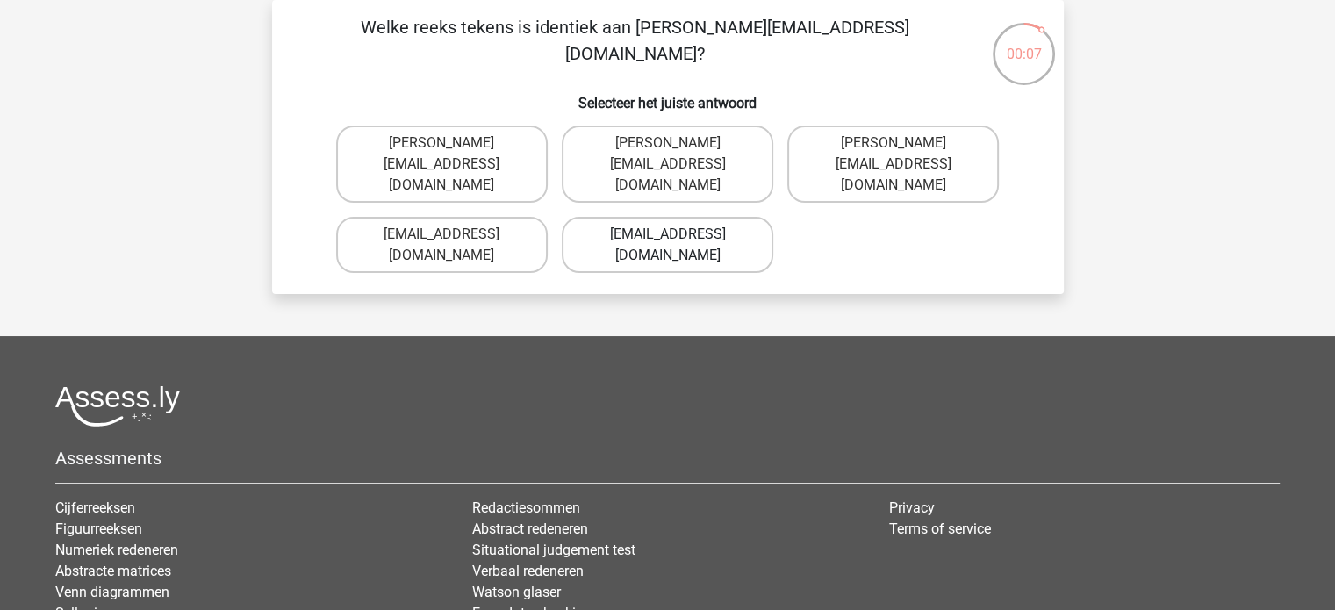
click at [656, 217] on label "Henny_Churchill@Gmail.com.co" at bounding box center [668, 245] width 212 height 56
click at [667, 234] on input "Henny_Churchill@Gmail.com.co" at bounding box center [672, 239] width 11 height 11
radio input "true"
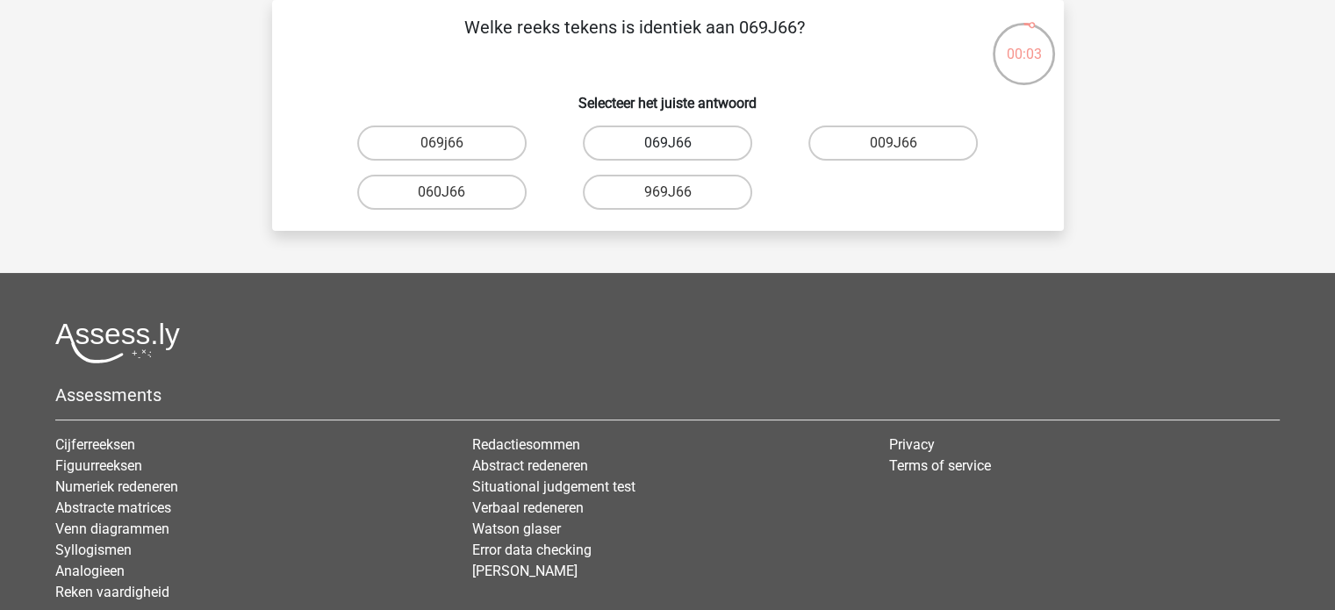
click at [662, 144] on label "069J66" at bounding box center [667, 143] width 169 height 35
click at [667, 144] on input "069J66" at bounding box center [672, 148] width 11 height 11
radio input "true"
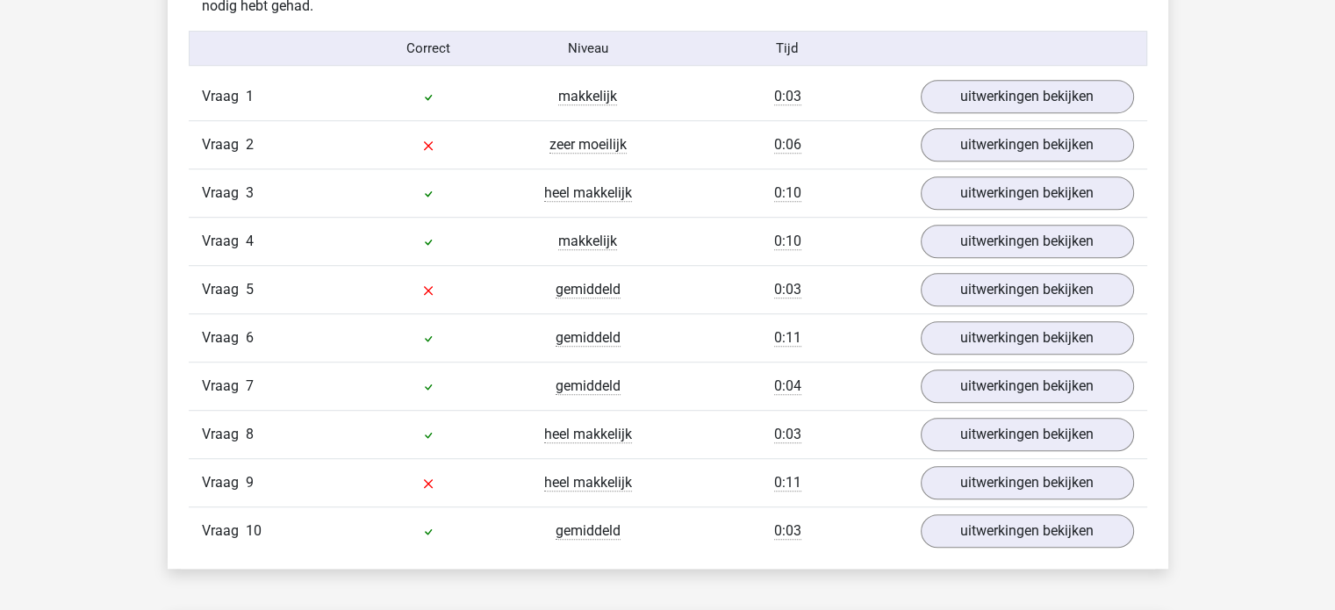
scroll to position [1138, 0]
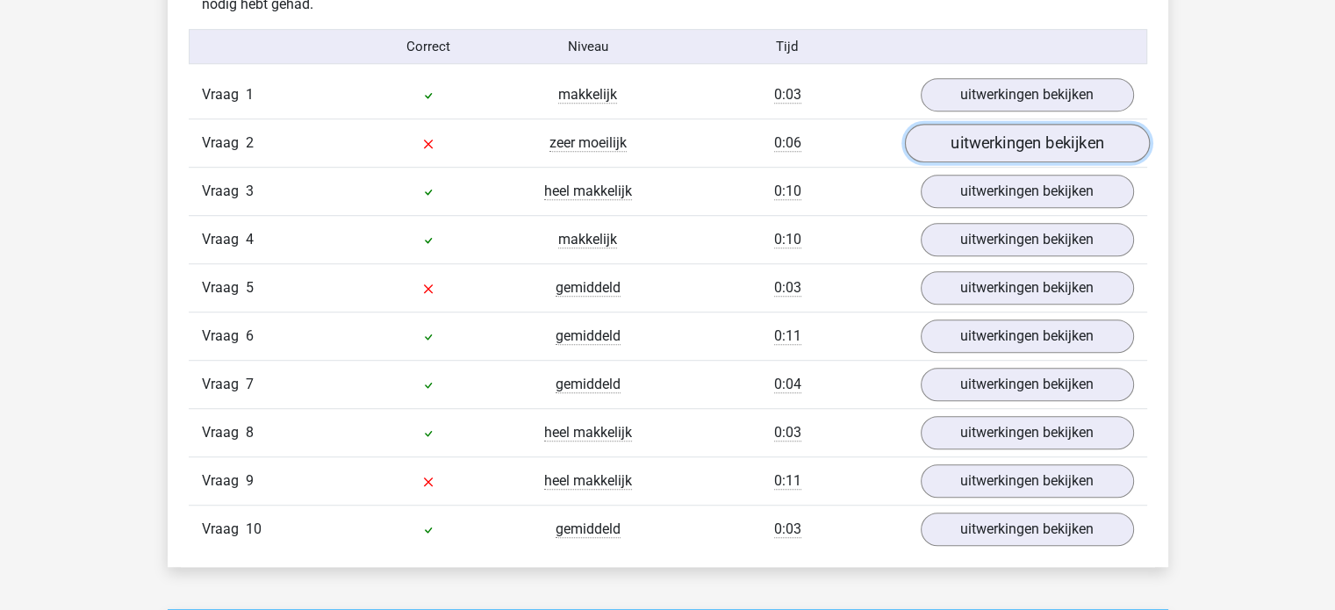
click at [1032, 133] on link "uitwerkingen bekijken" at bounding box center [1026, 144] width 245 height 39
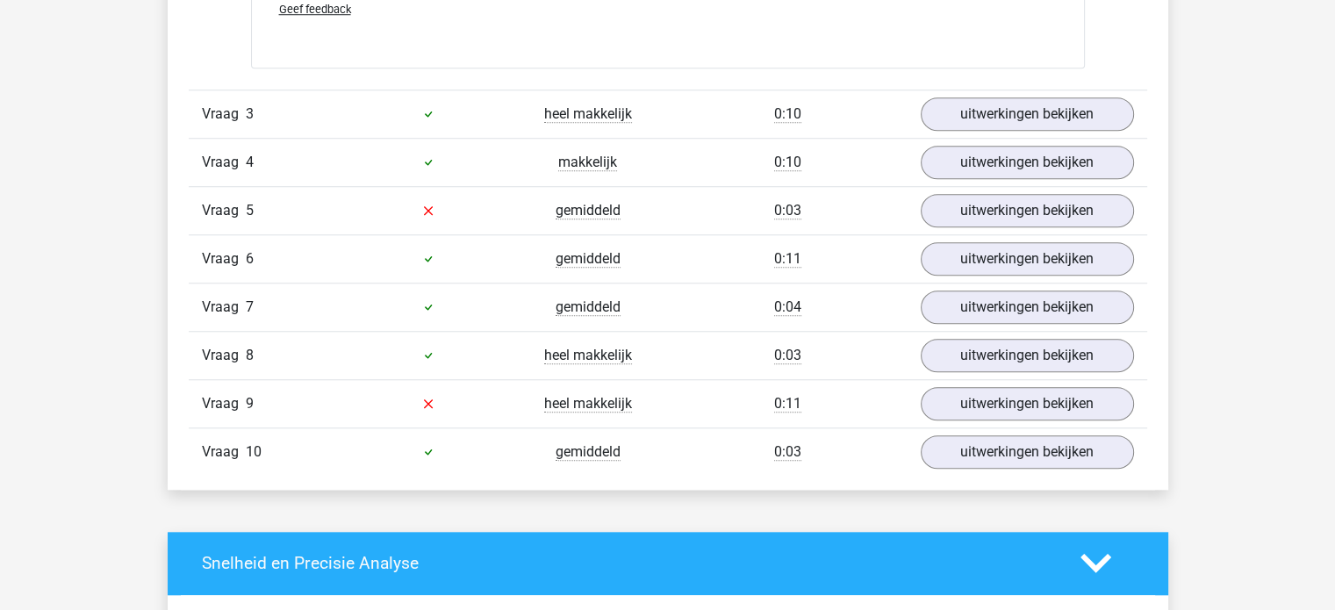
scroll to position [1520, 0]
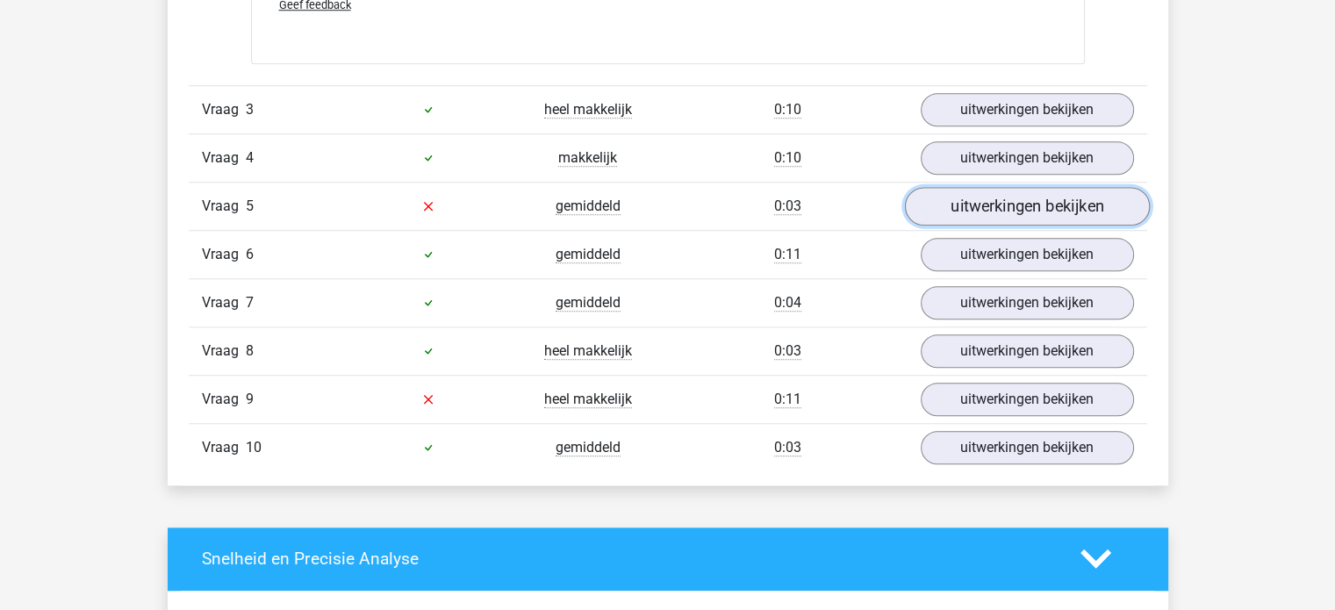
click at [1034, 202] on link "uitwerkingen bekijken" at bounding box center [1026, 206] width 245 height 39
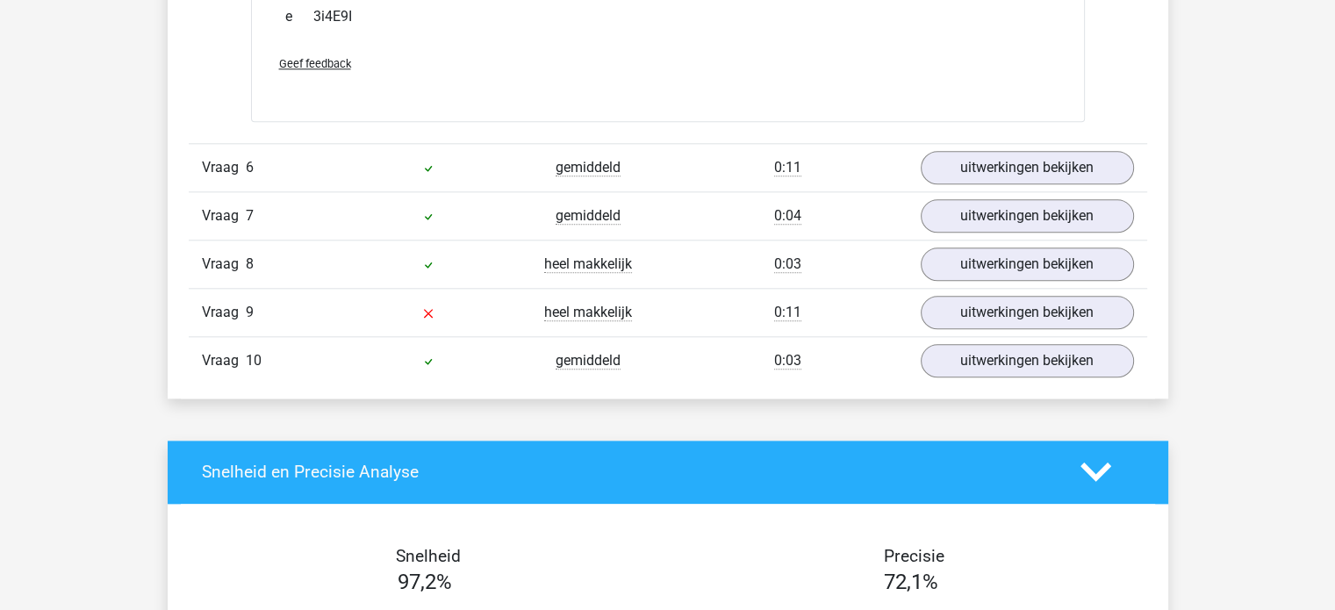
scroll to position [1907, 0]
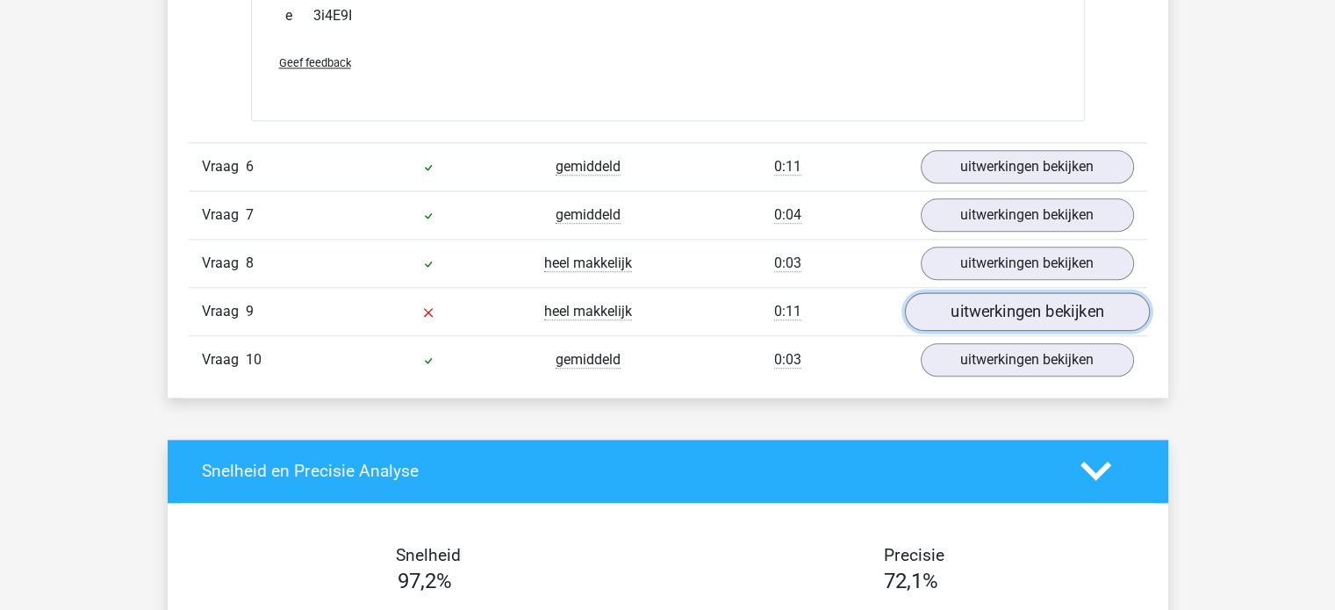
click at [1068, 308] on link "uitwerkingen bekijken" at bounding box center [1026, 311] width 245 height 39
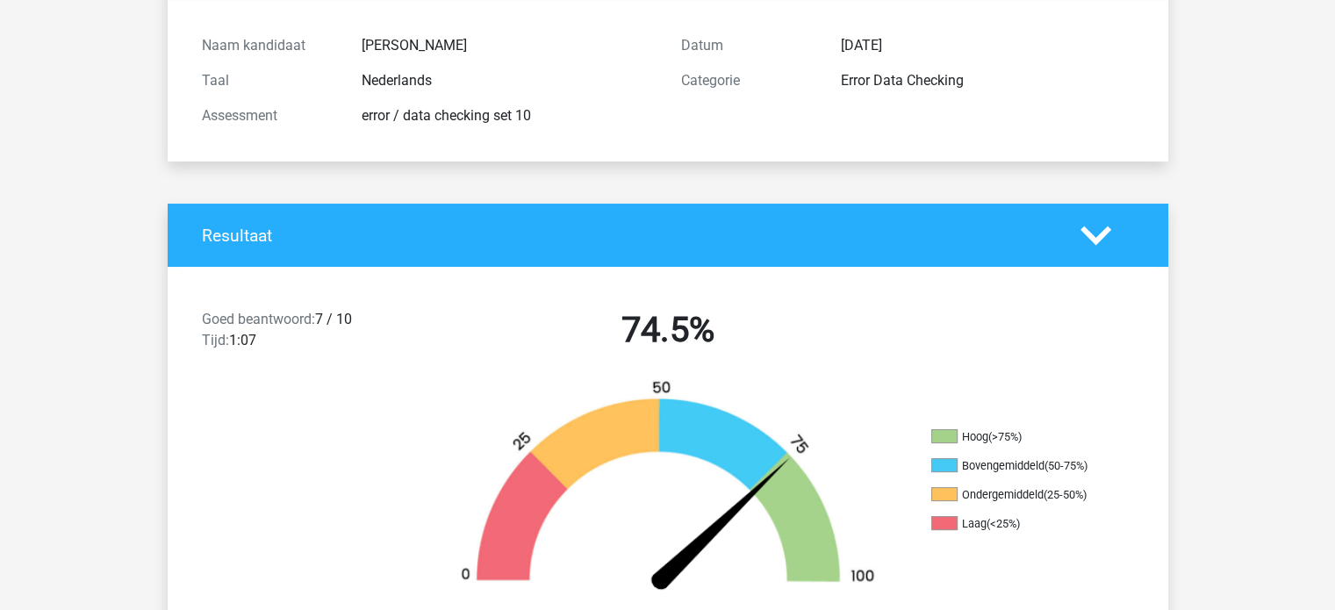
scroll to position [0, 0]
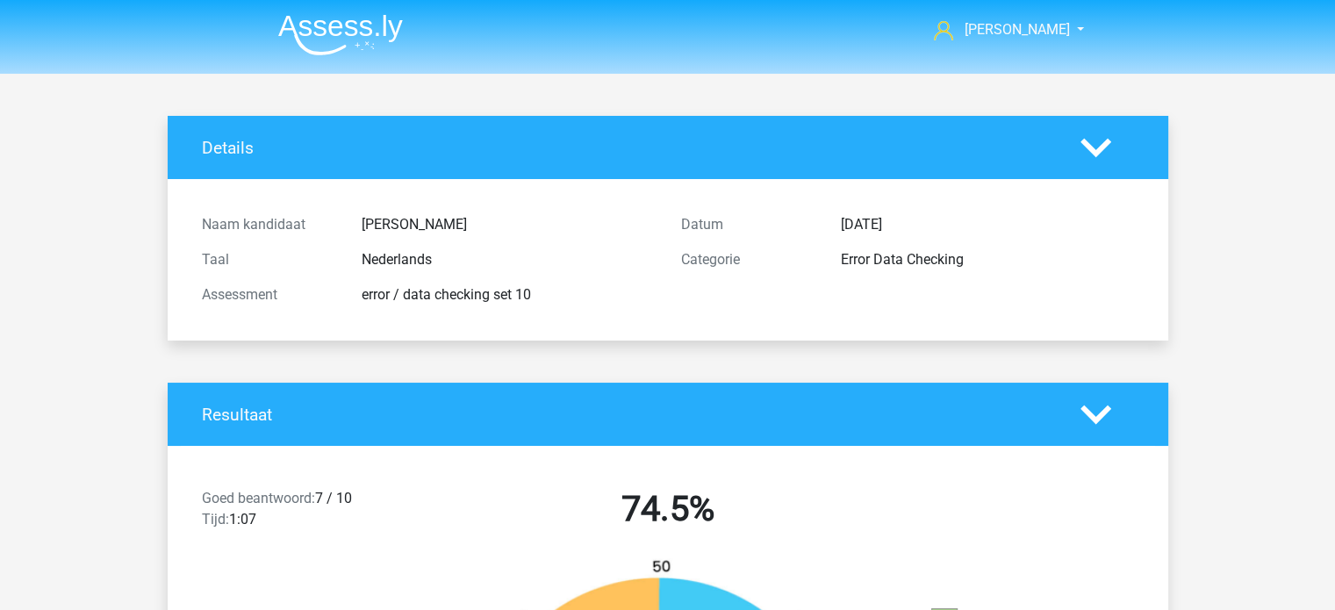
click at [320, 24] on img at bounding box center [340, 34] width 125 height 41
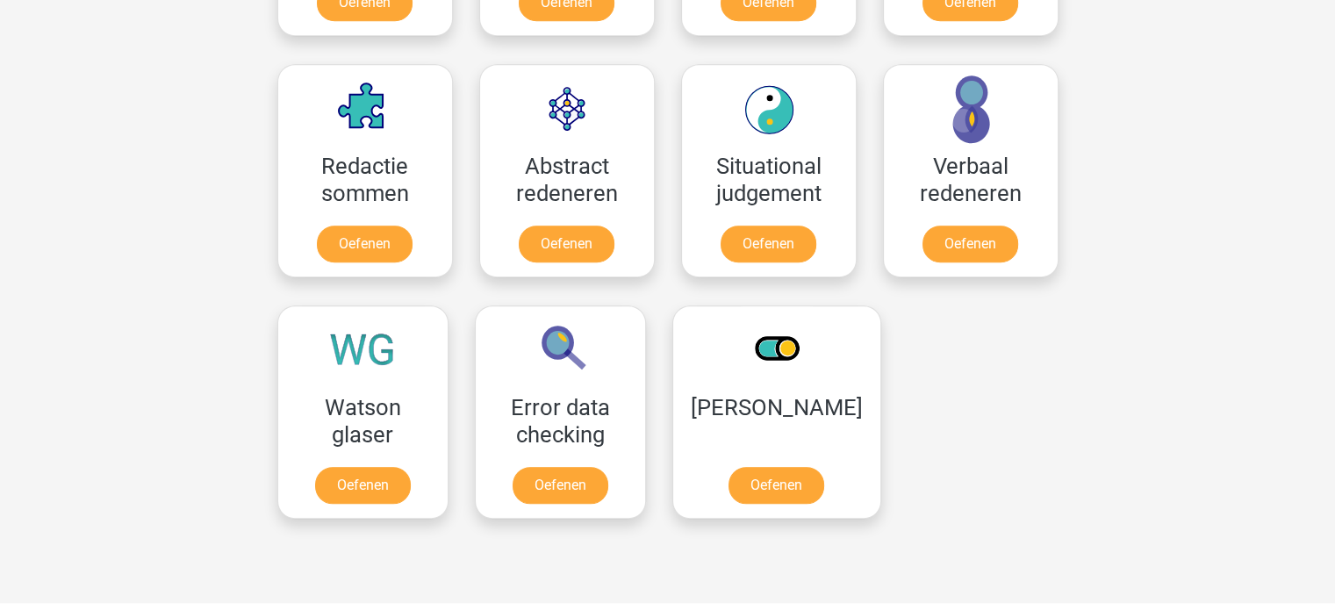
scroll to position [1243, 0]
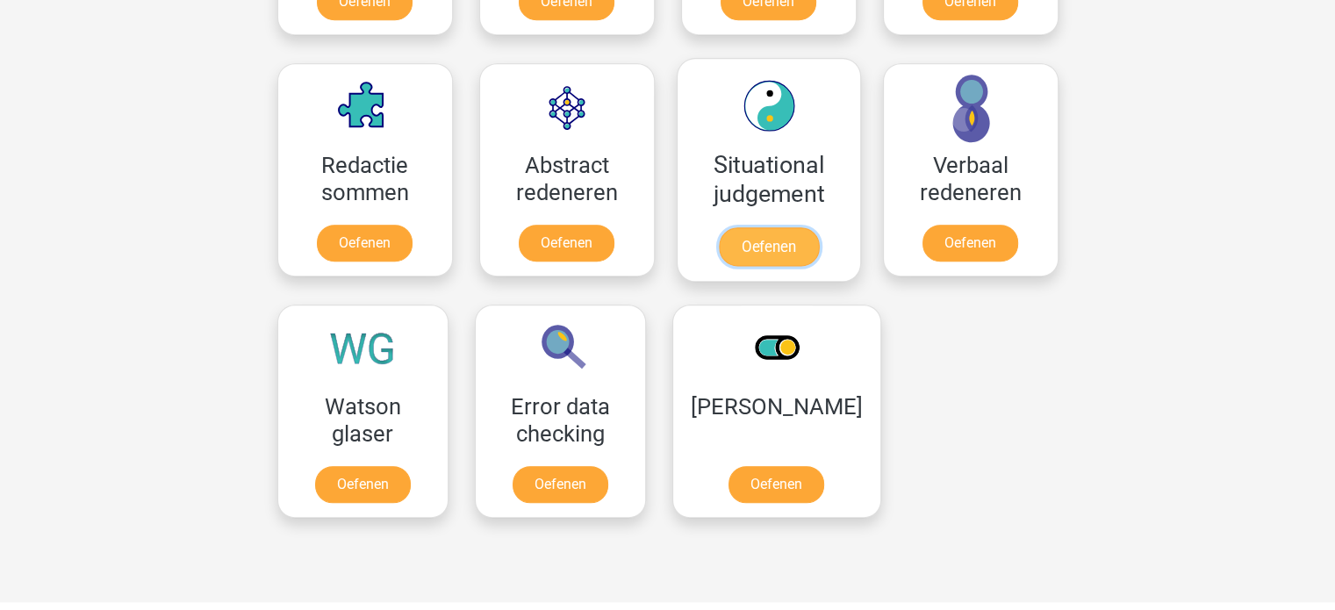
click at [769, 242] on link "Oefenen" at bounding box center [768, 246] width 100 height 39
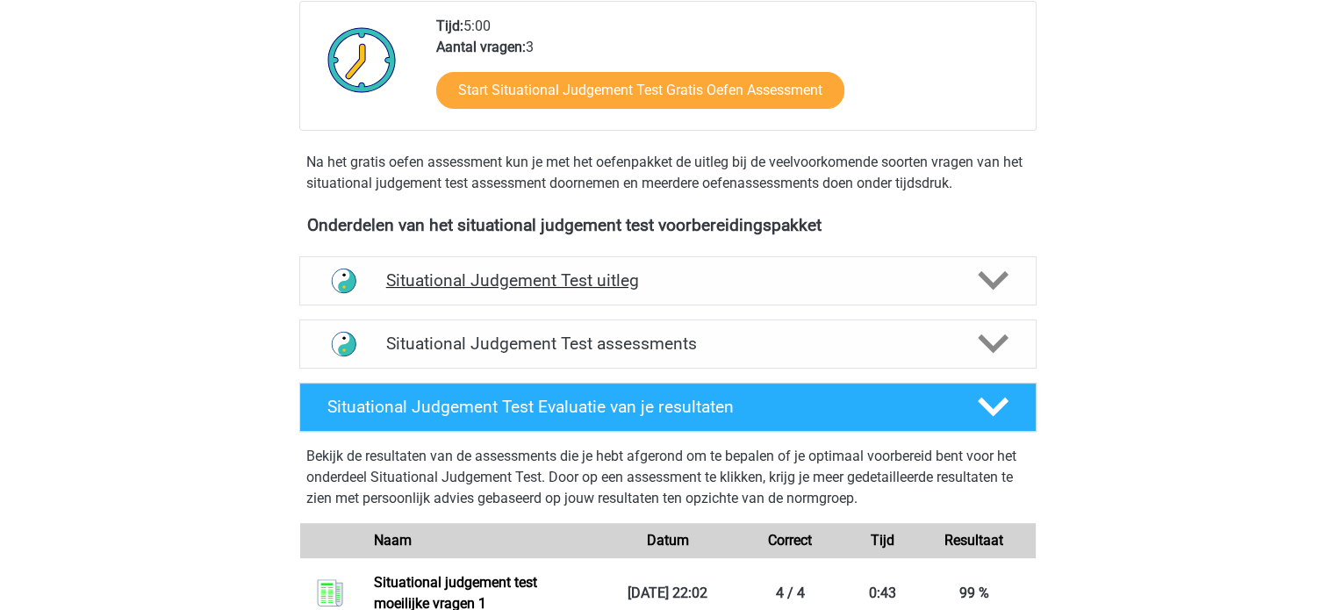
scroll to position [428, 0]
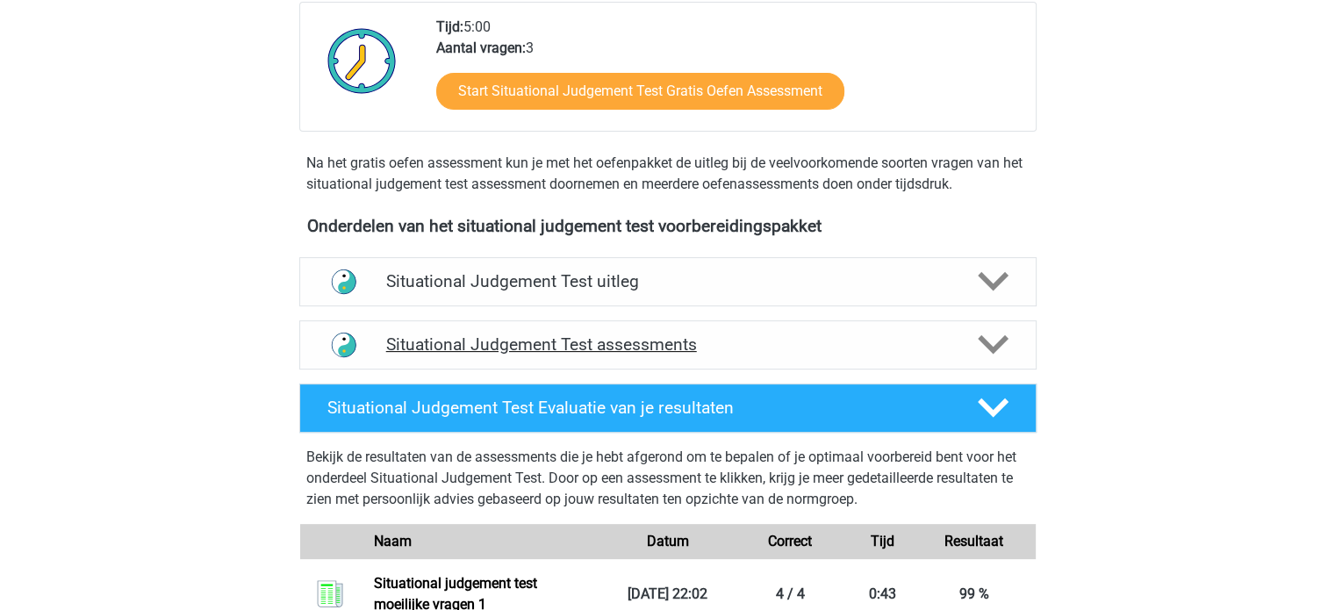
click at [730, 347] on h4 "Situational Judgement Test assessments" at bounding box center [668, 345] width 564 height 20
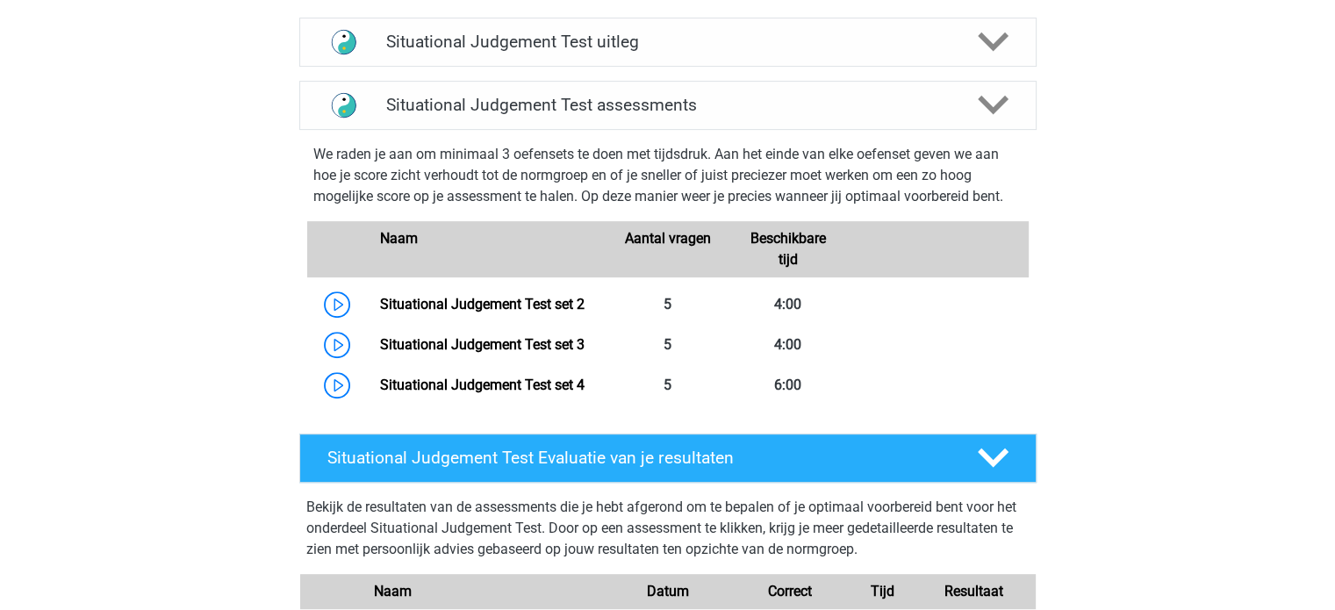
scroll to position [666, 0]
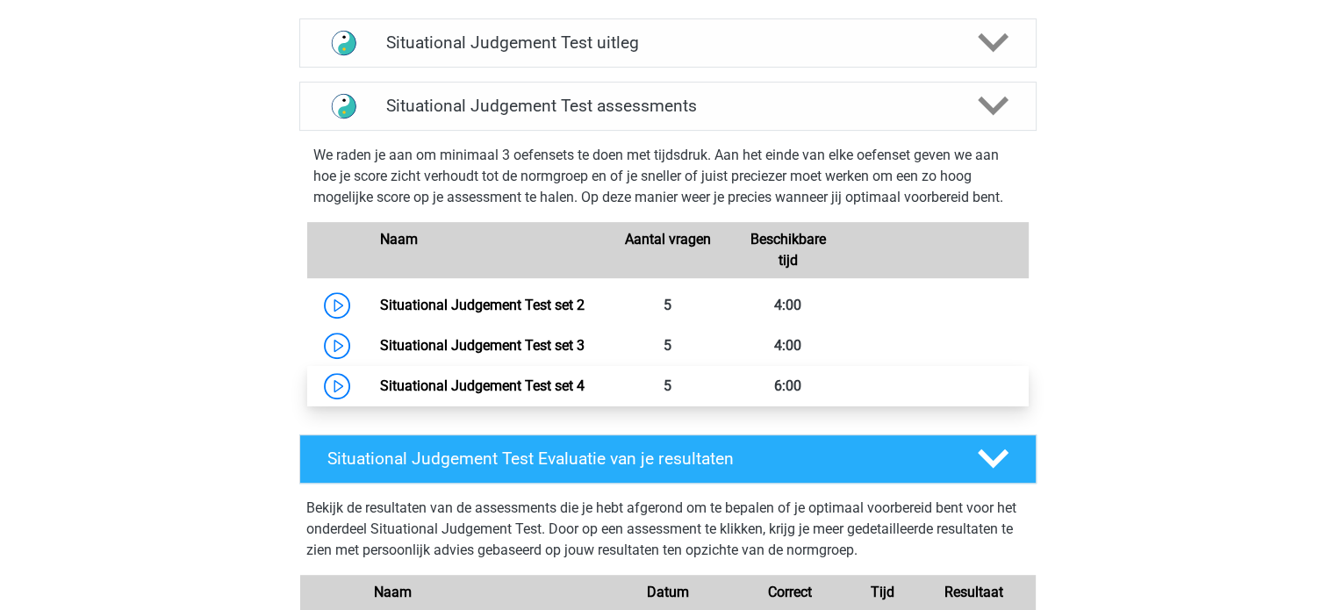
click at [466, 382] on link "Situational Judgement Test set 4" at bounding box center [482, 386] width 205 height 17
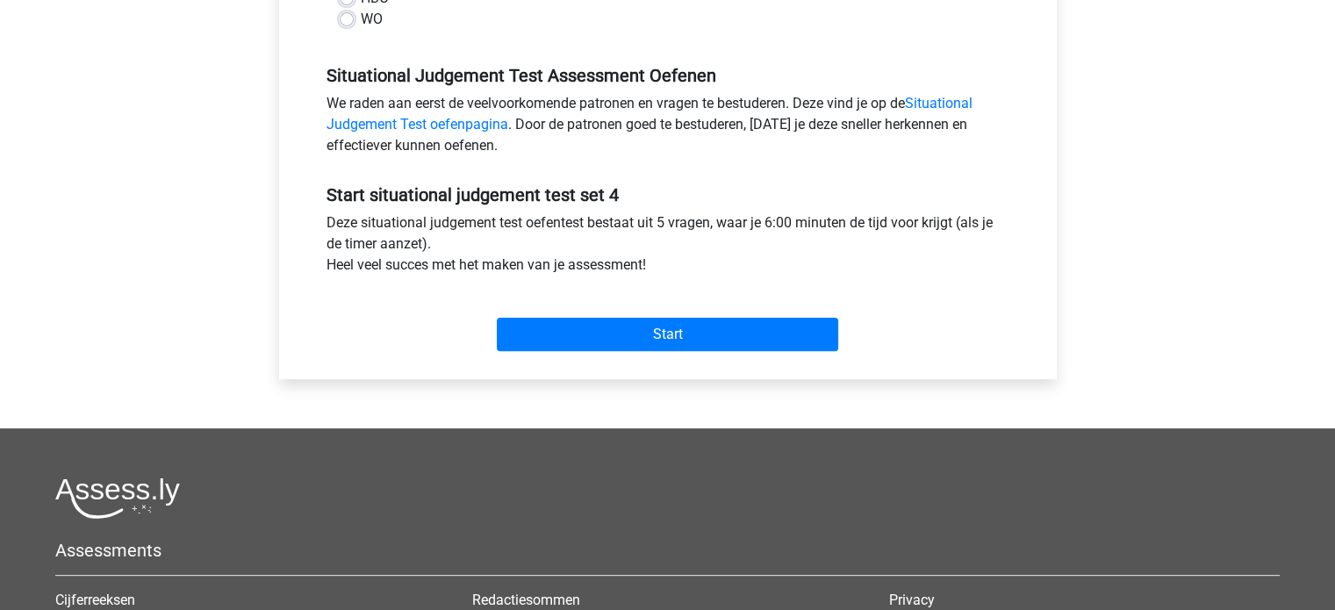
scroll to position [498, 0]
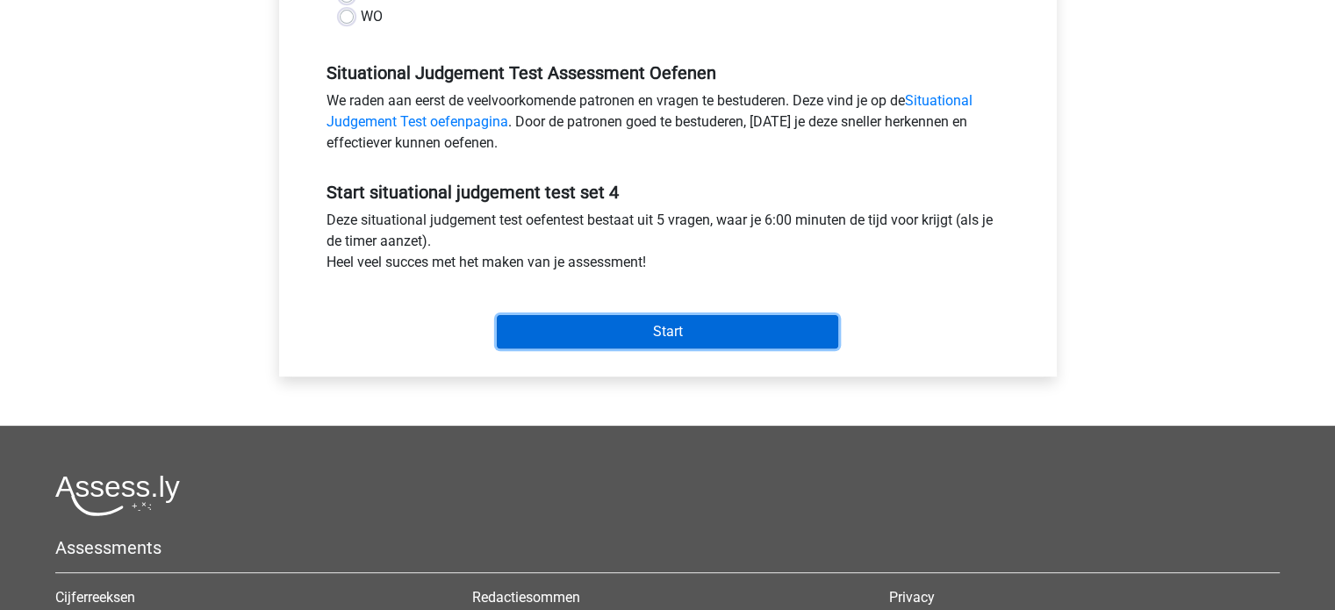
click at [696, 333] on input "Start" at bounding box center [668, 331] width 342 height 33
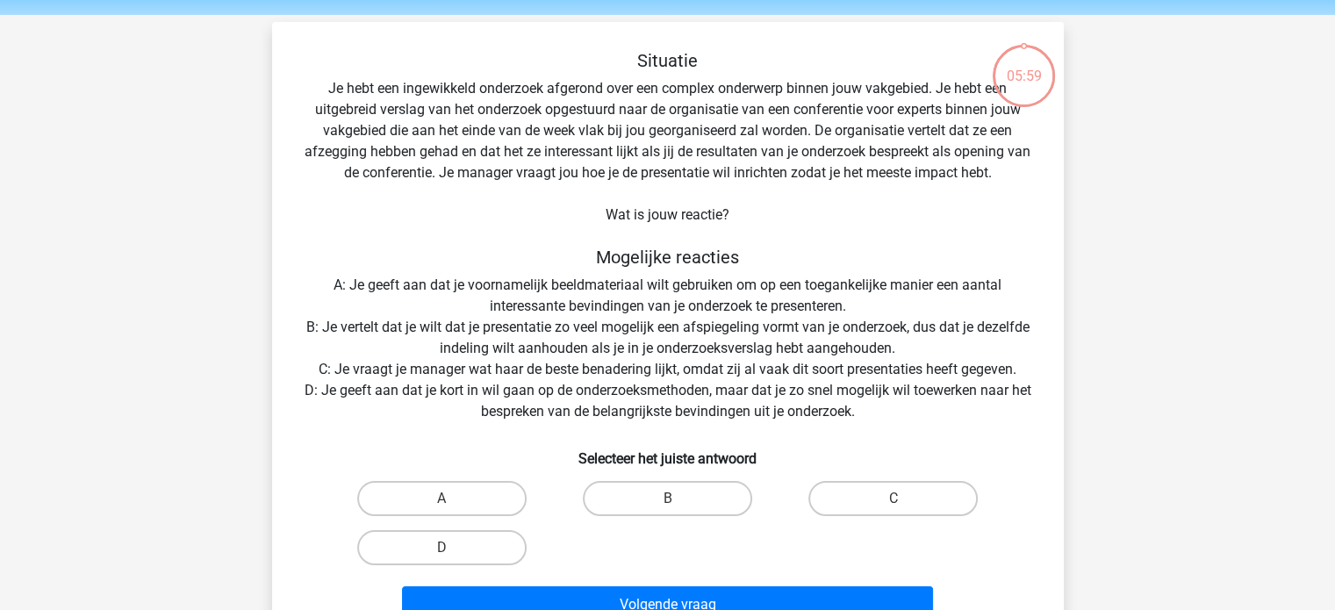
scroll to position [60, 0]
click at [439, 547] on label "D" at bounding box center [441, 546] width 169 height 35
click at [442, 547] on input "D" at bounding box center [447, 552] width 11 height 11
radio input "true"
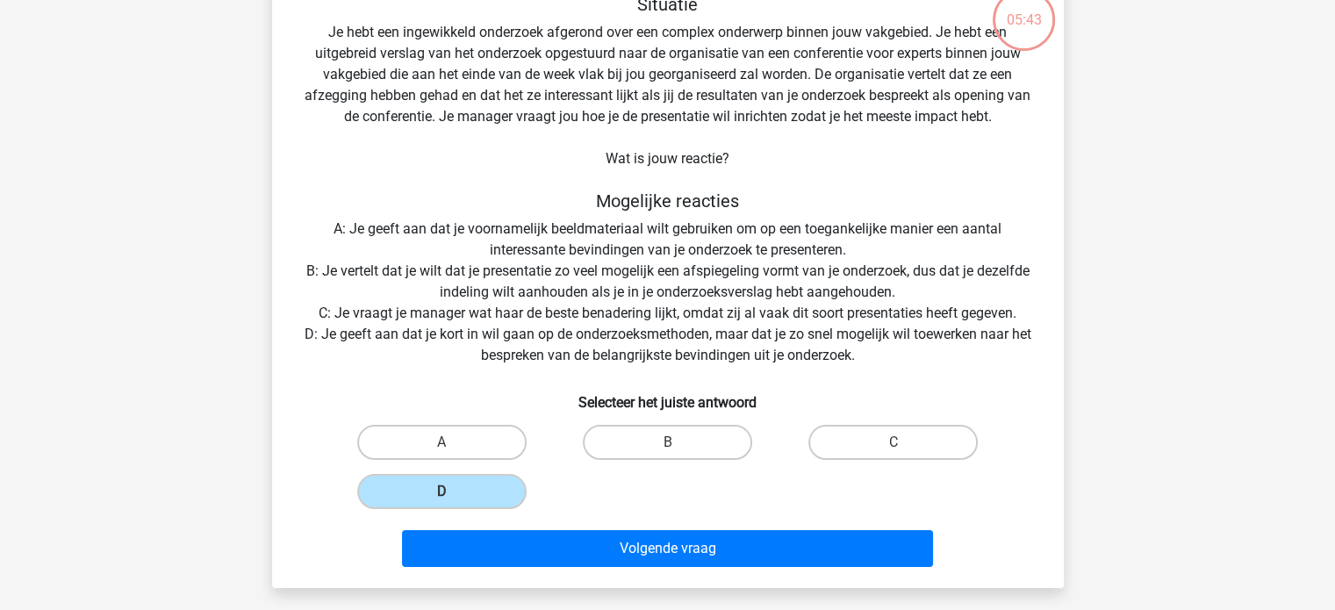
scroll to position [126, 0]
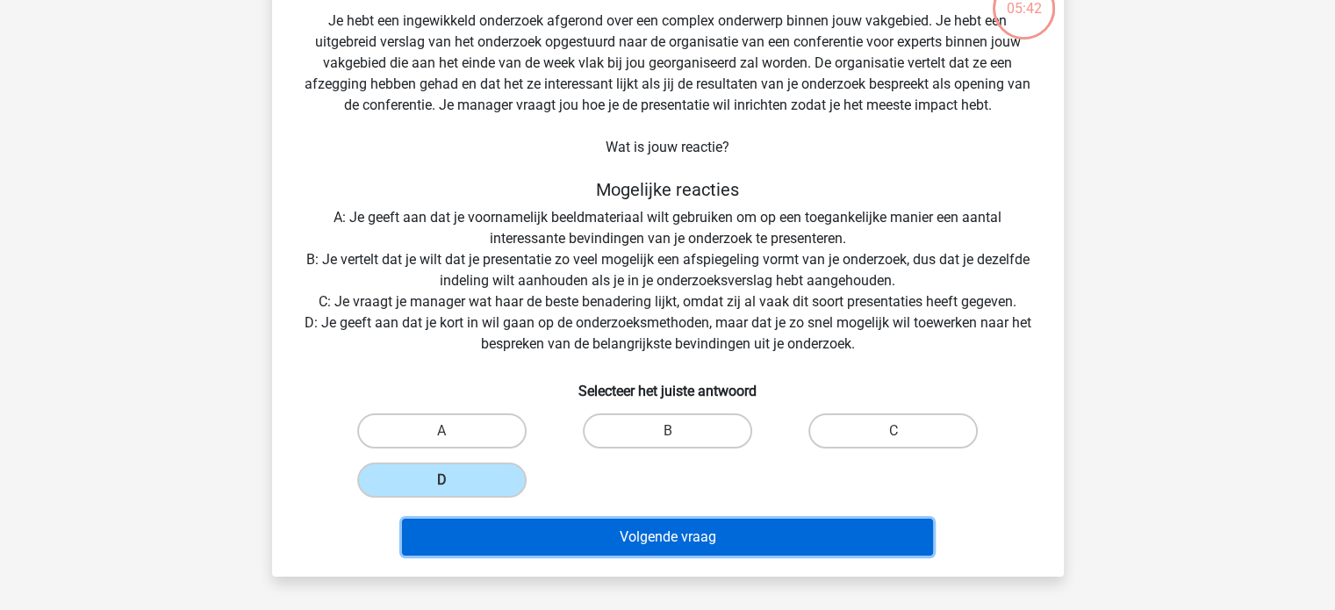
click at [653, 529] on button "Volgende vraag" at bounding box center [667, 537] width 531 height 37
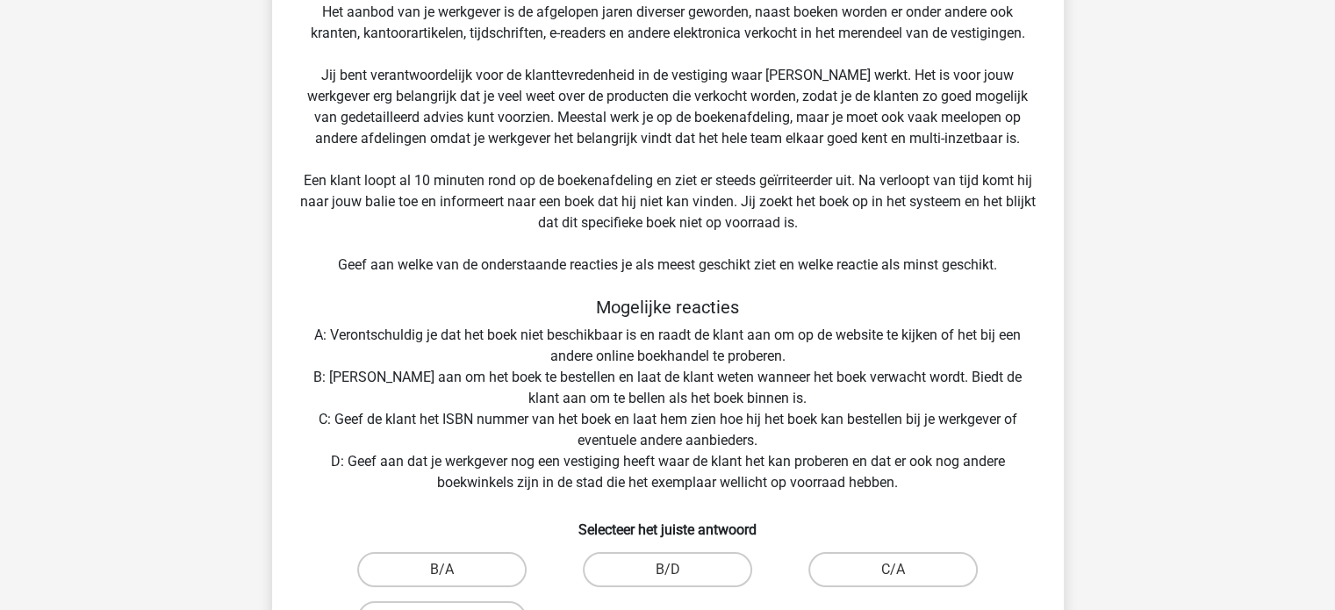
scroll to position [244, 0]
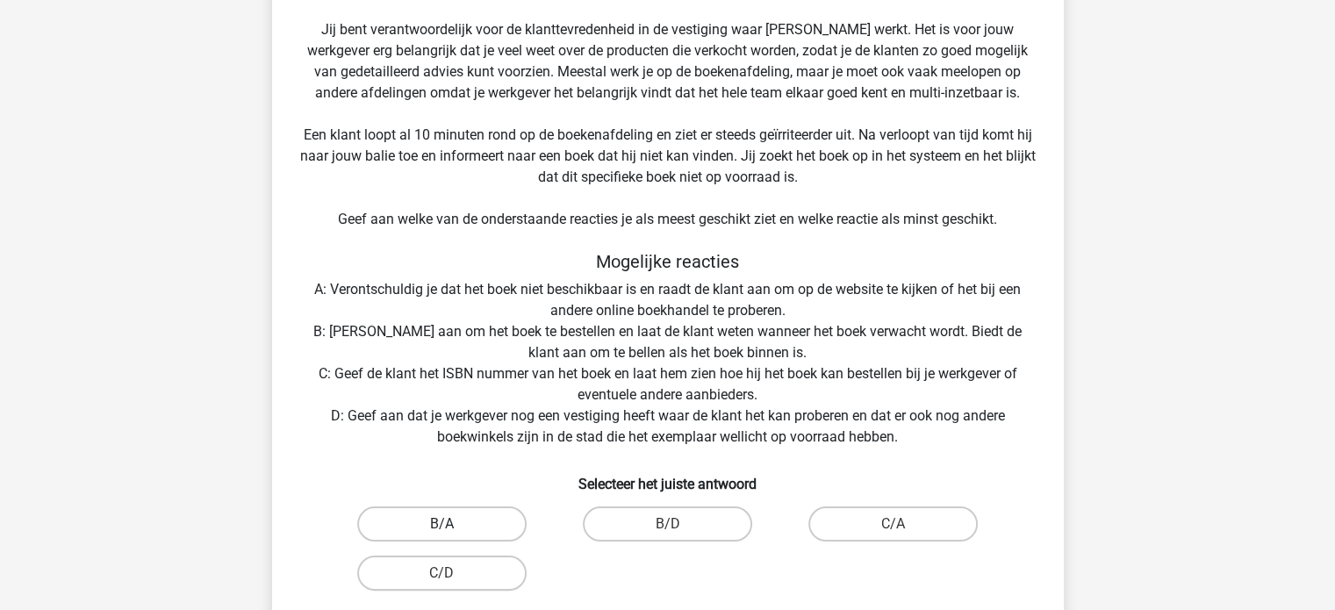
click at [463, 527] on label "B/A" at bounding box center [441, 524] width 169 height 35
click at [453, 527] on input "B/A" at bounding box center [447, 529] width 11 height 11
radio input "true"
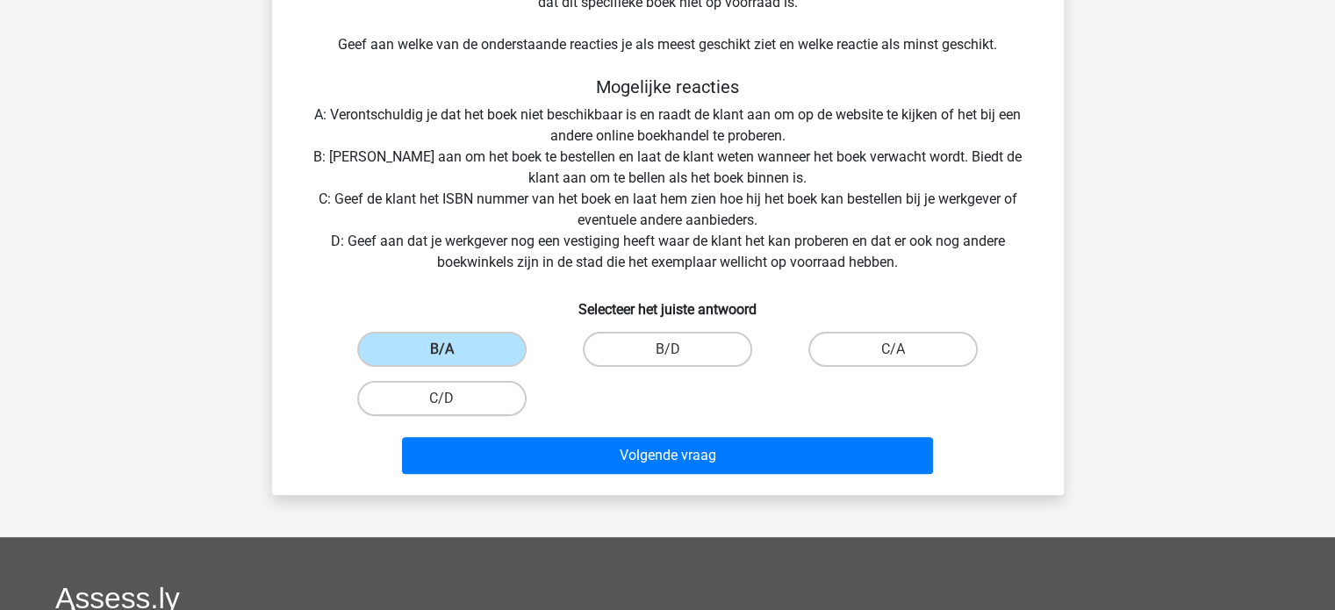
scroll to position [425, 0]
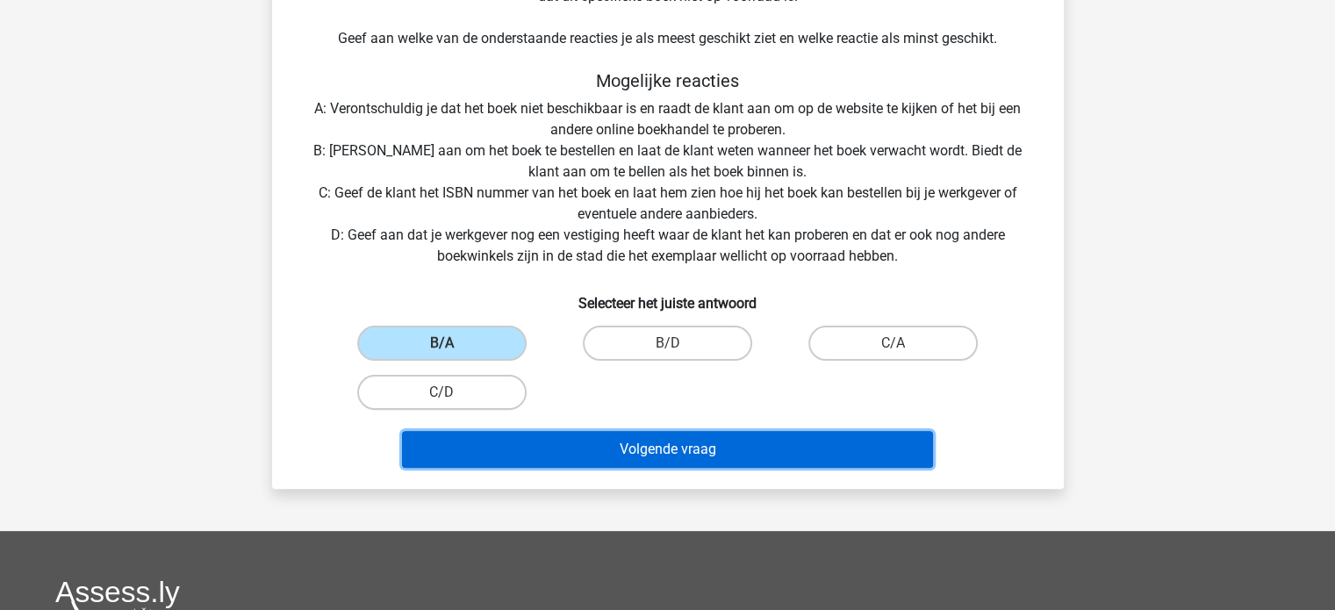
click at [718, 438] on button "Volgende vraag" at bounding box center [667, 449] width 531 height 37
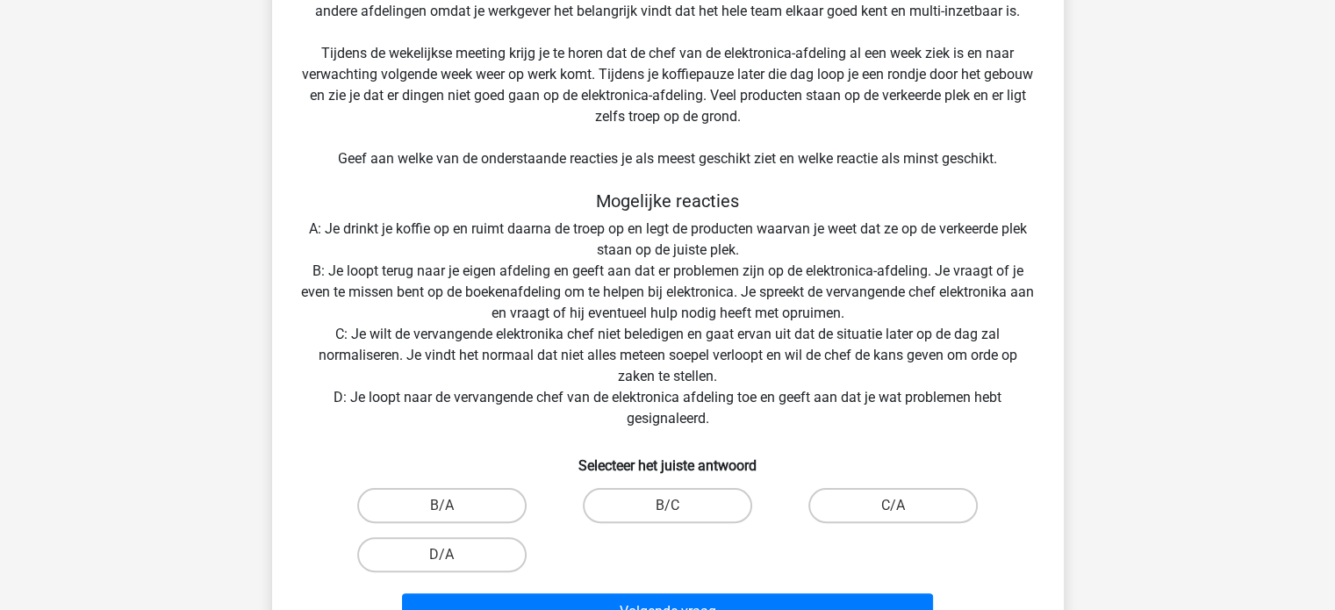
scroll to position [327, 0]
click at [659, 507] on label "B/C" at bounding box center [667, 504] width 169 height 35
click at [667, 507] on input "B/C" at bounding box center [672, 510] width 11 height 11
radio input "true"
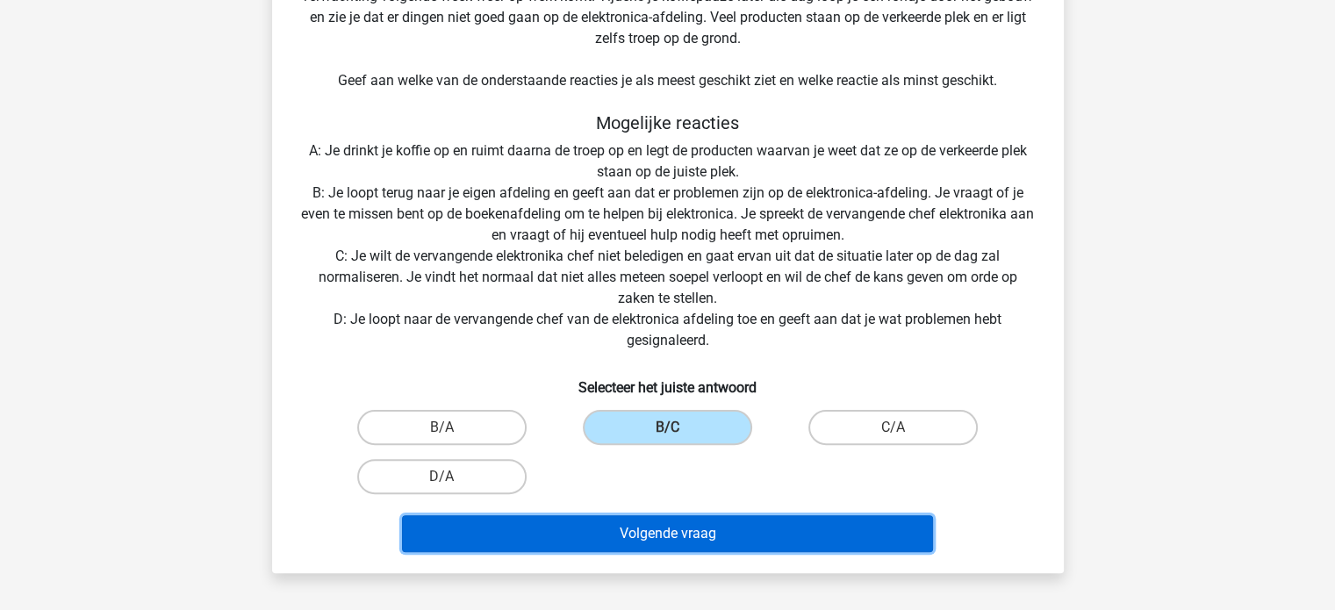
click at [659, 529] on button "Volgende vraag" at bounding box center [667, 533] width 531 height 37
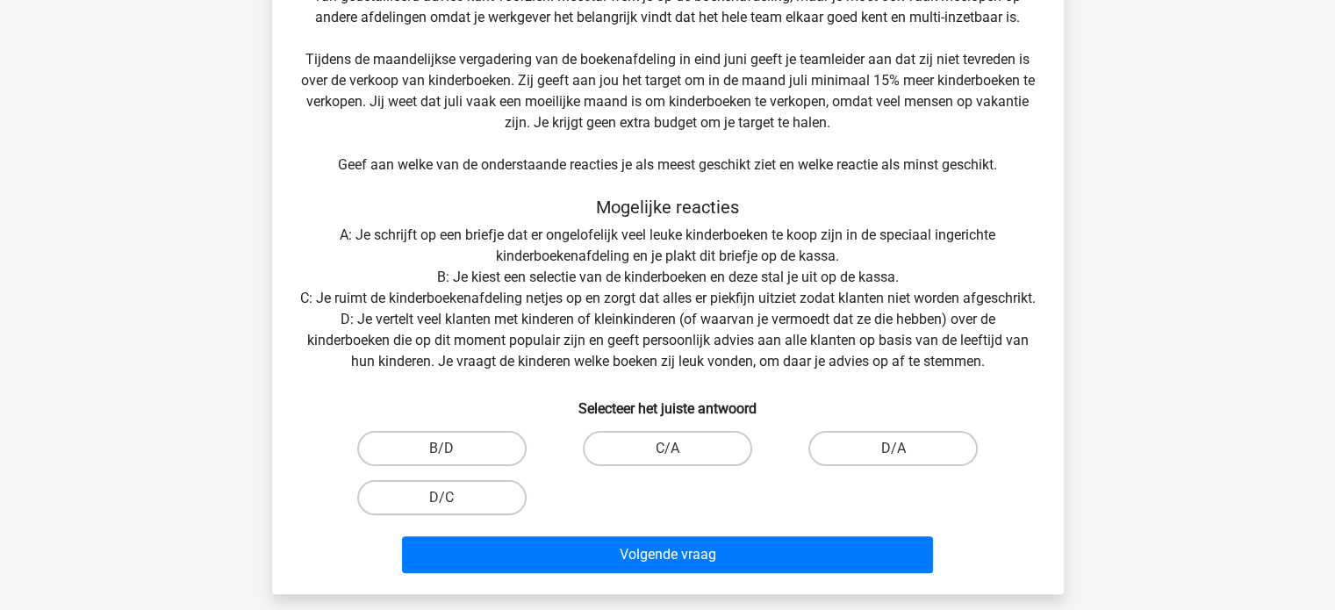
scroll to position [320, 0]
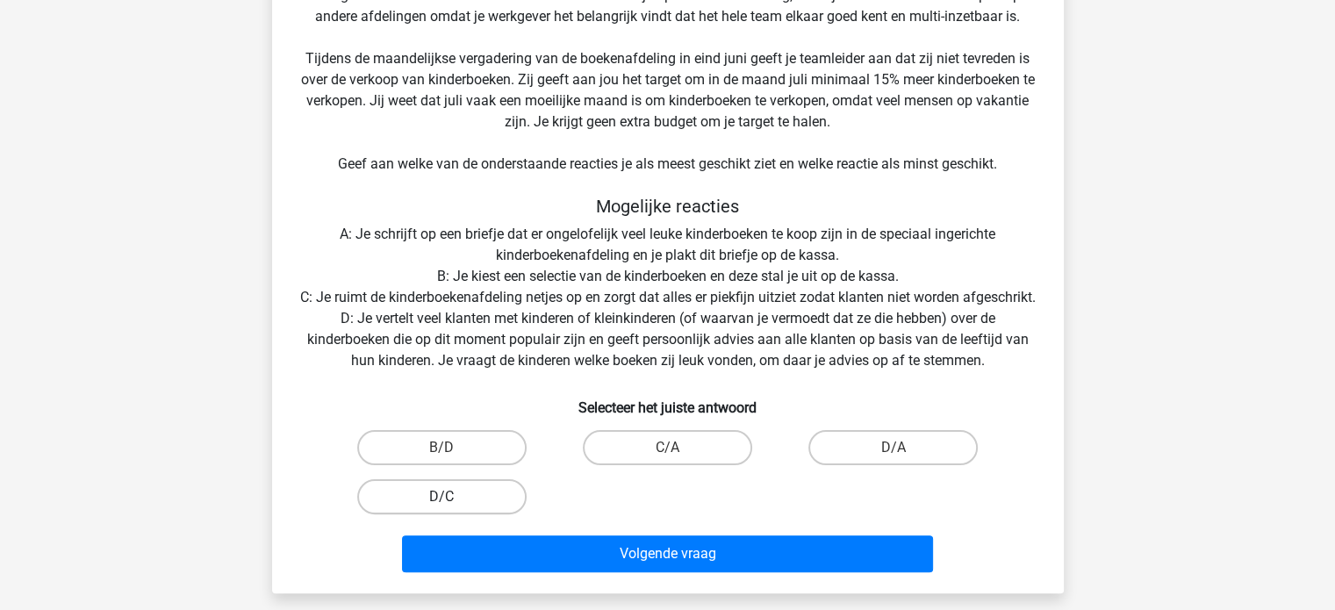
click at [457, 515] on label "D/C" at bounding box center [441, 496] width 169 height 35
click at [453, 508] on input "D/C" at bounding box center [447, 502] width 11 height 11
radio input "true"
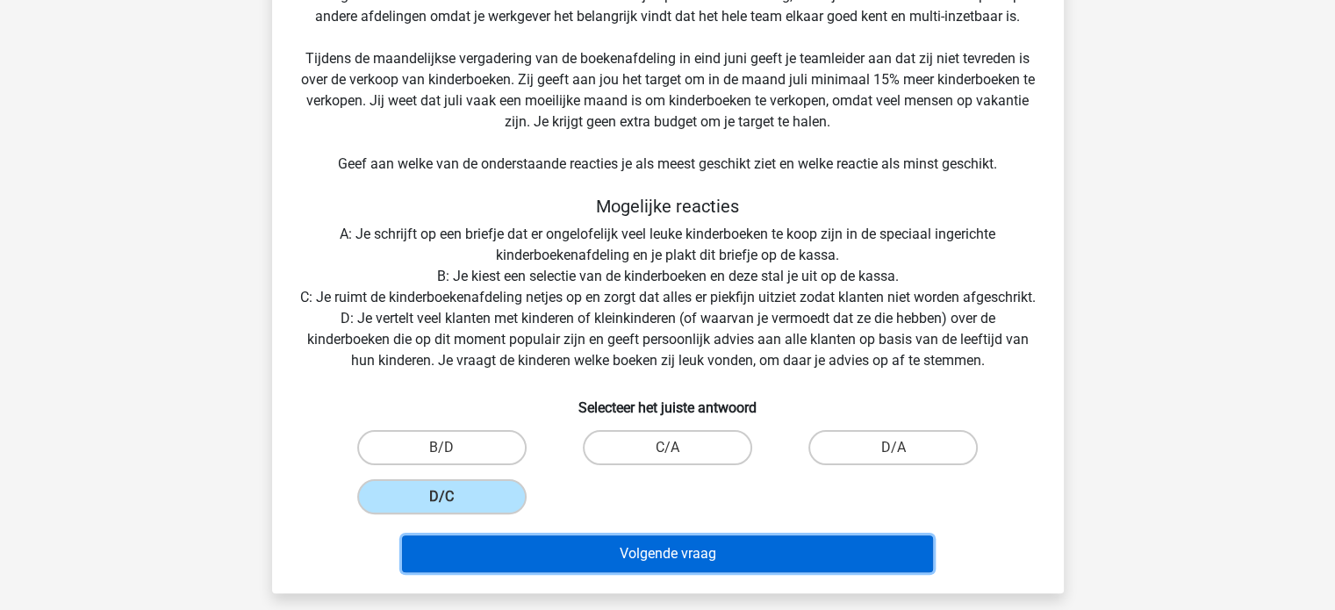
click at [617, 568] on button "Volgende vraag" at bounding box center [667, 554] width 531 height 37
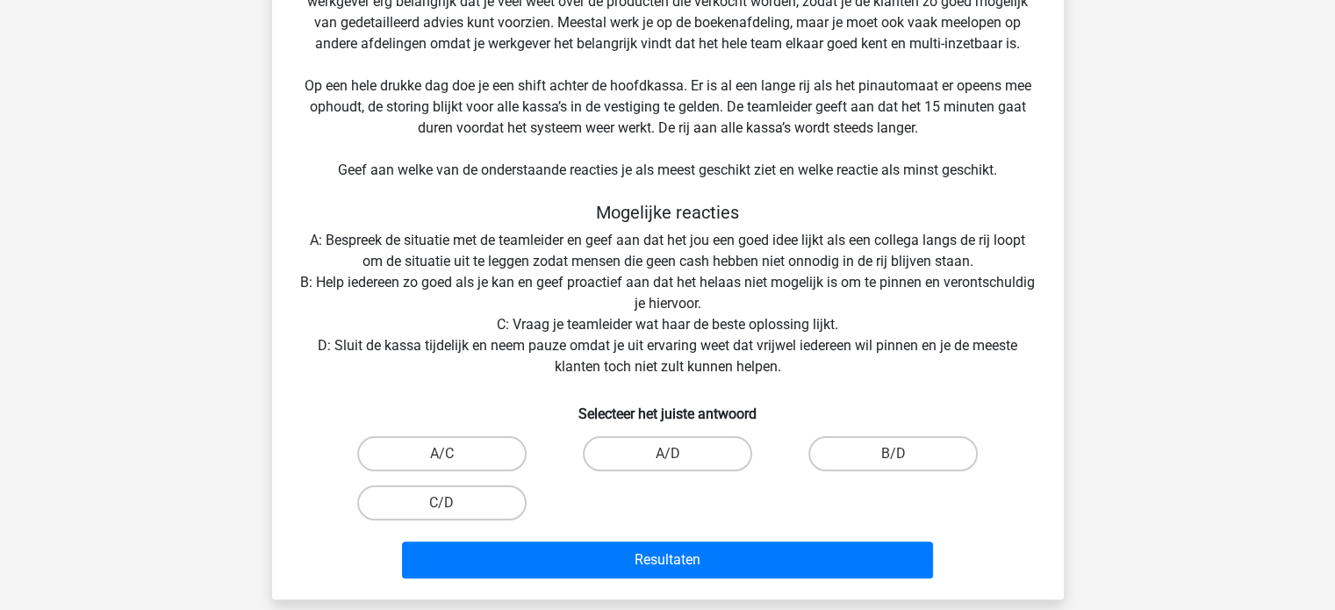
scroll to position [297, 0]
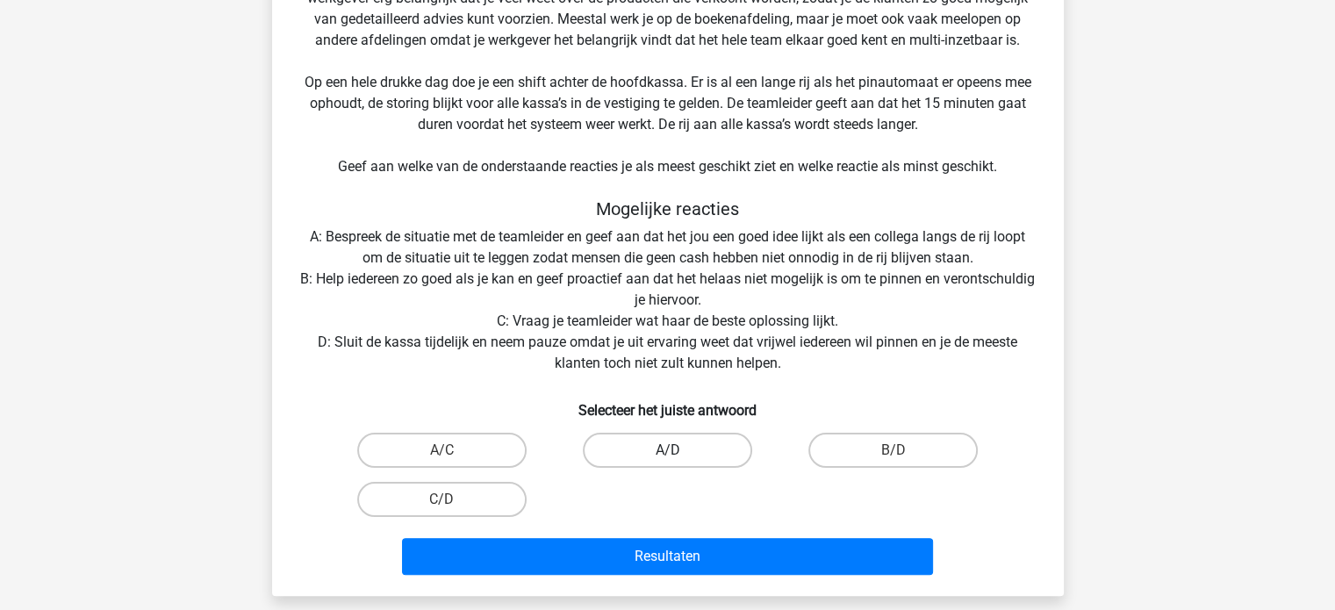
click at [649, 455] on label "A/D" at bounding box center [667, 450] width 169 height 35
click at [667, 455] on input "A/D" at bounding box center [672, 455] width 11 height 11
radio input "true"
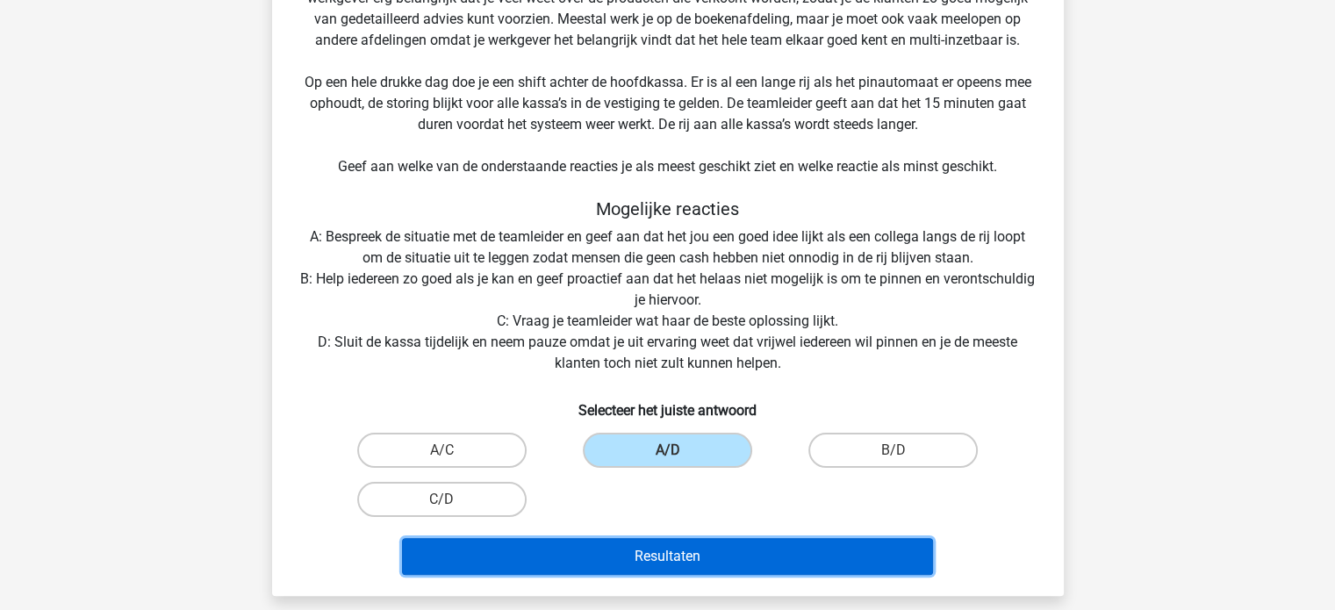
click at [629, 552] on button "Resultaten" at bounding box center [667, 556] width 531 height 37
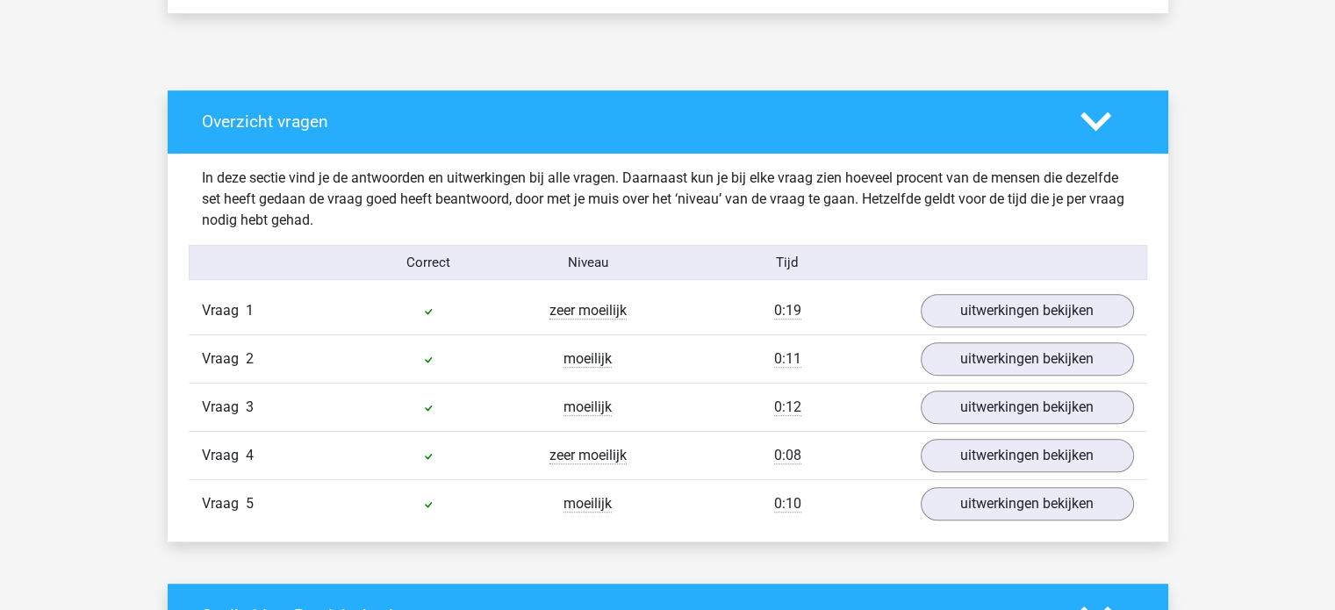
scroll to position [882, 0]
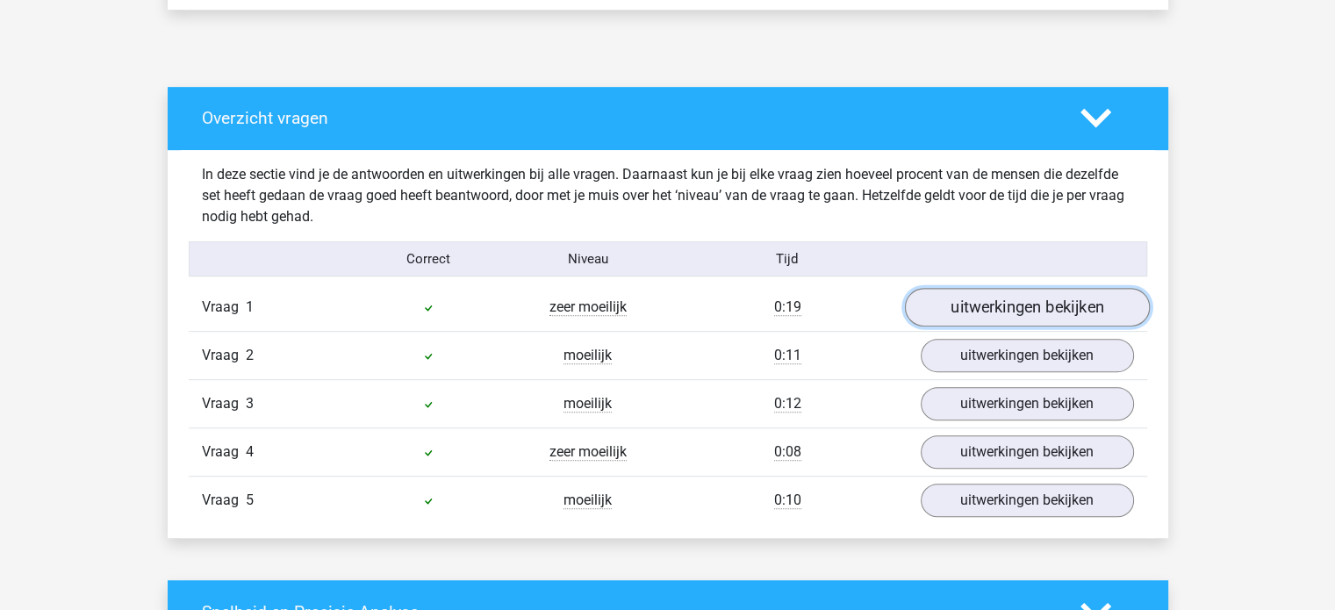
click at [975, 303] on link "uitwerkingen bekijken" at bounding box center [1026, 308] width 245 height 39
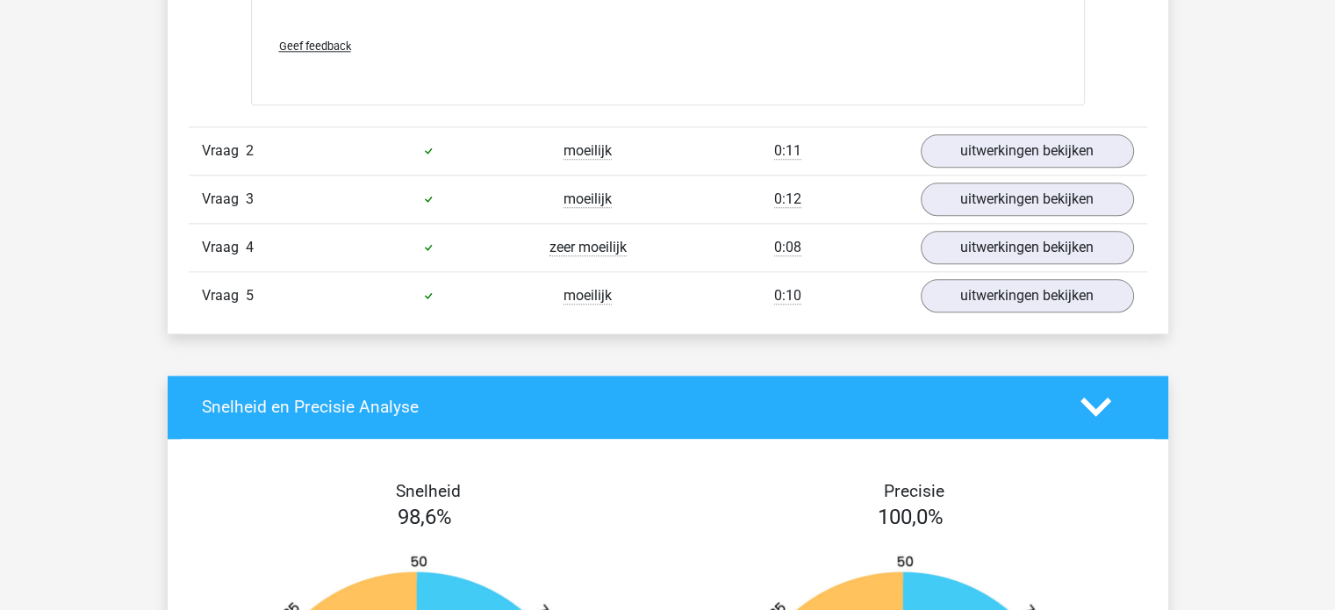
scroll to position [2055, 0]
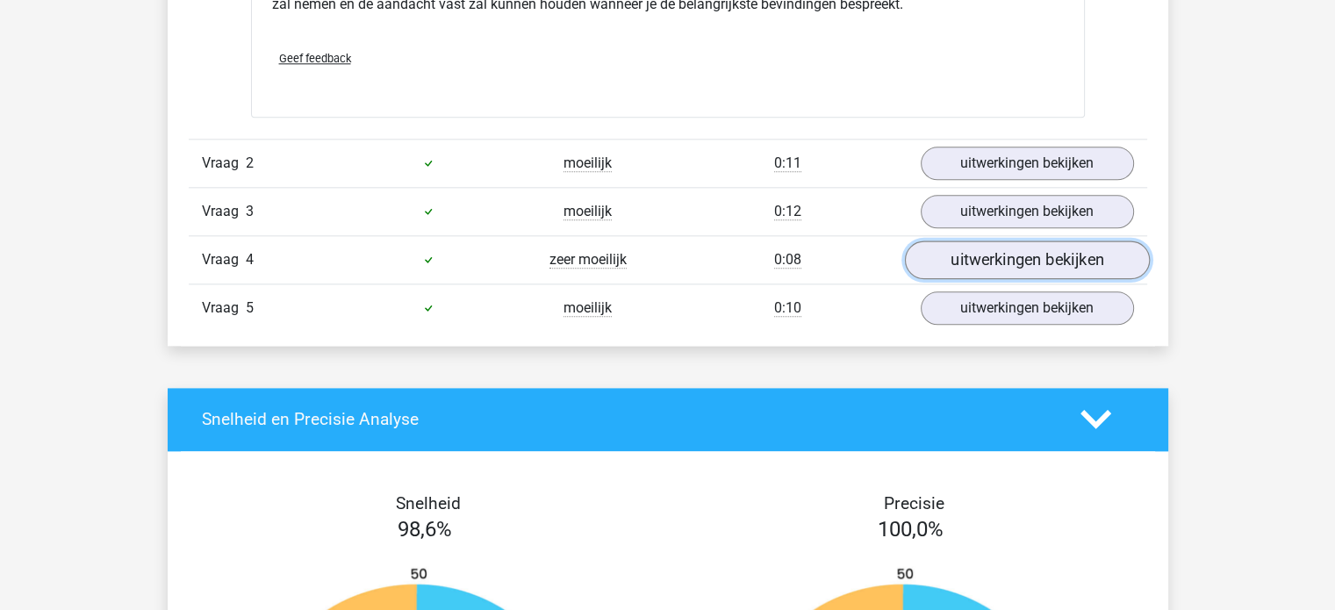
click at [1043, 252] on link "uitwerkingen bekijken" at bounding box center [1026, 260] width 245 height 39
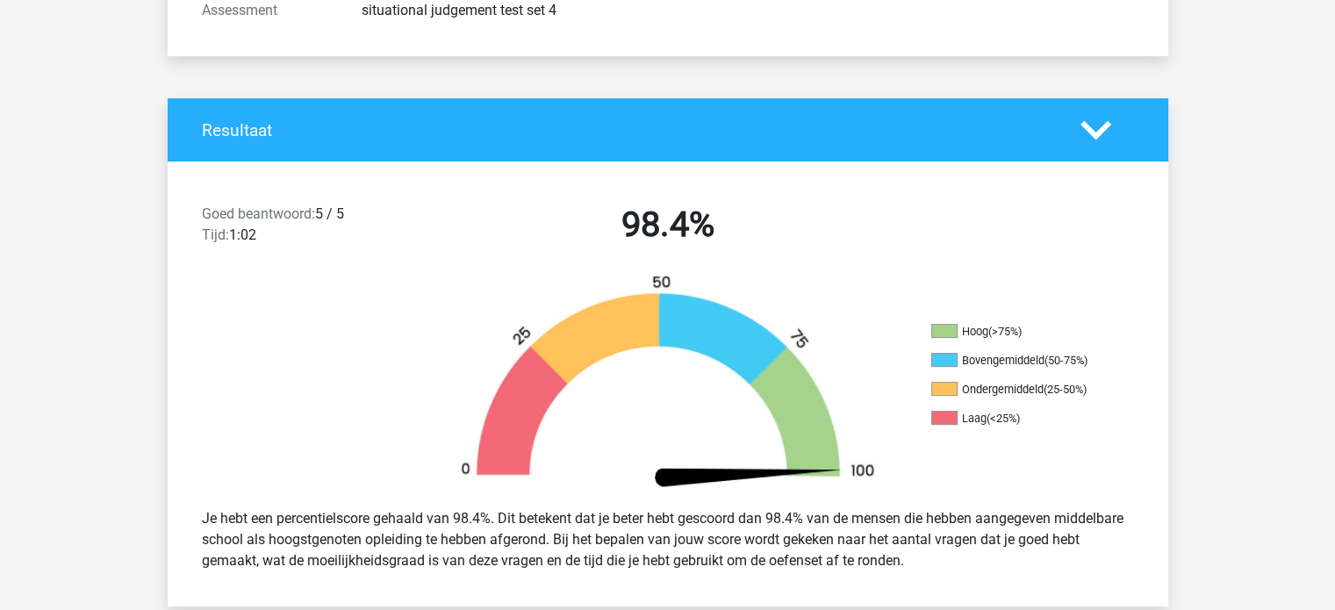
scroll to position [253, 0]
